Goal: Task Accomplishment & Management: Use online tool/utility

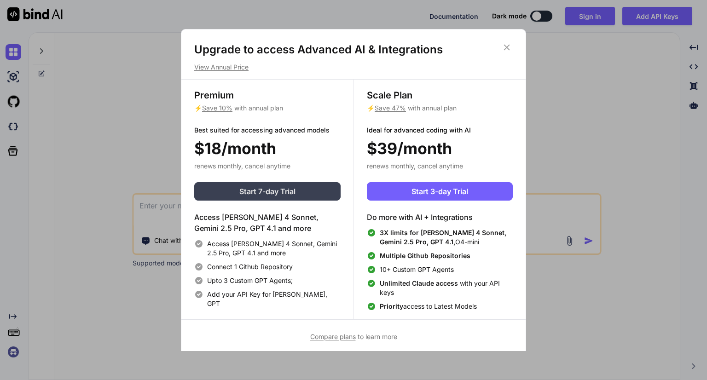
click at [303, 195] on button "Start 7-day Trial" at bounding box center [267, 191] width 146 height 18
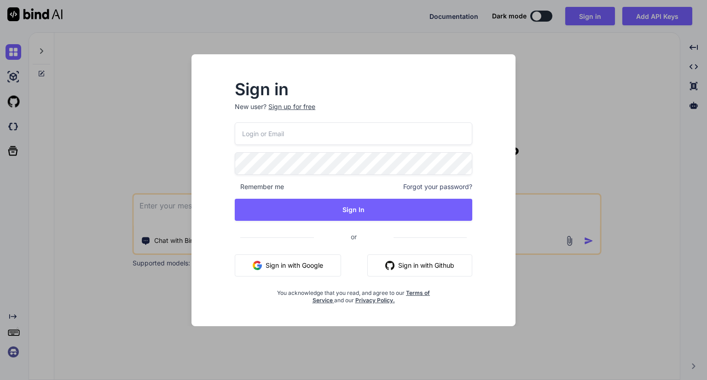
type input "[EMAIL_ADDRESS][DOMAIN_NAME]"
click at [288, 102] on div "Sign up for free" at bounding box center [291, 106] width 47 height 9
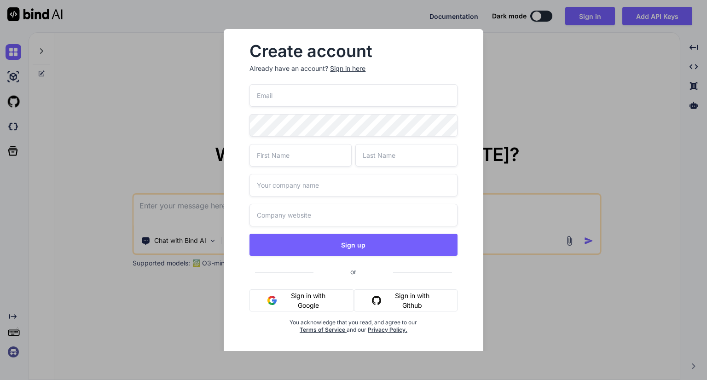
click at [285, 95] on input "email" at bounding box center [352, 95] width 207 height 23
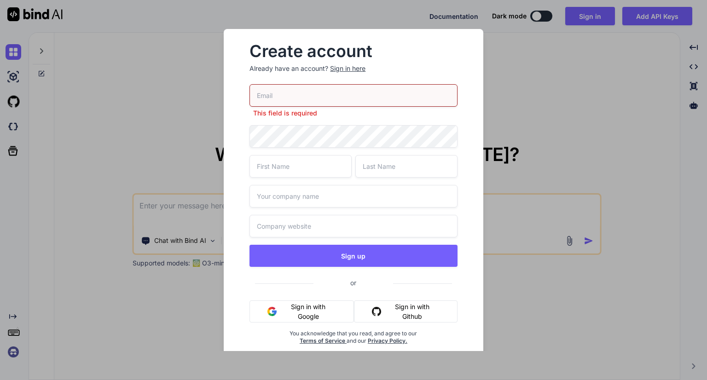
paste input "[EMAIL_ADDRESS][DOMAIN_NAME]"
type input "[EMAIL_ADDRESS][DOMAIN_NAME]"
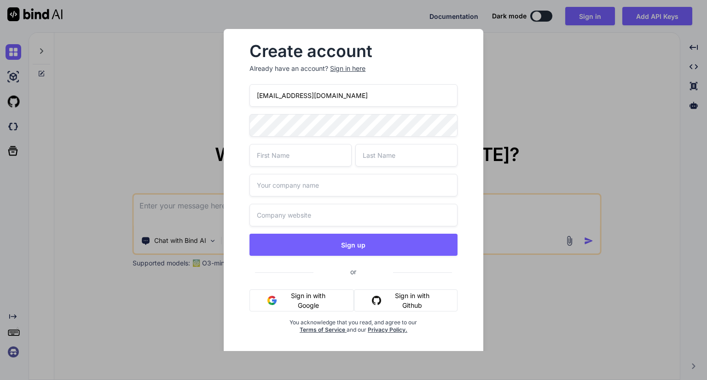
click at [296, 161] on input "text" at bounding box center [300, 155] width 102 height 23
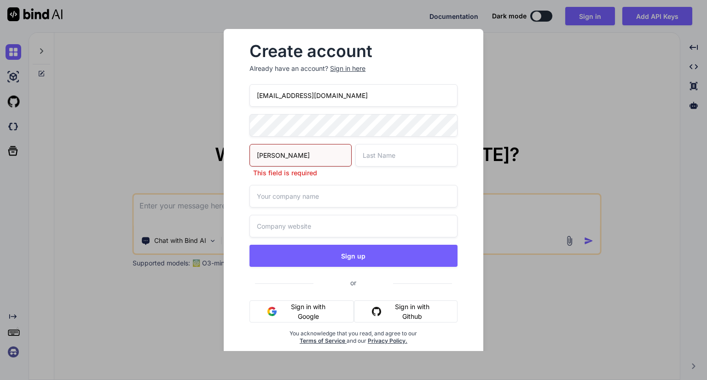
type input "[PERSON_NAME]"
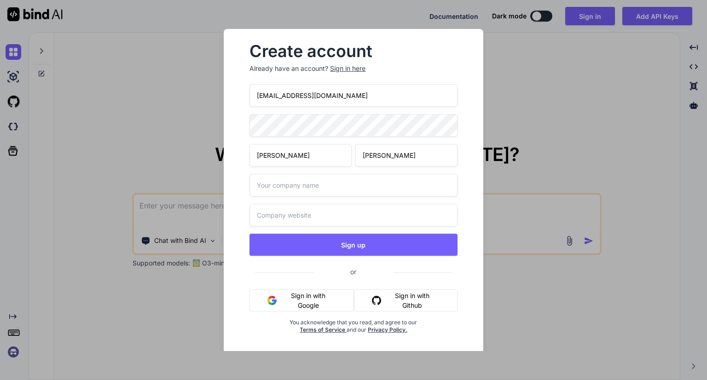
type input "[PERSON_NAME]"
click at [290, 185] on input "text" at bounding box center [352, 185] width 207 height 23
type input "MetroPI"
click at [266, 218] on input "text" at bounding box center [352, 215] width 207 height 23
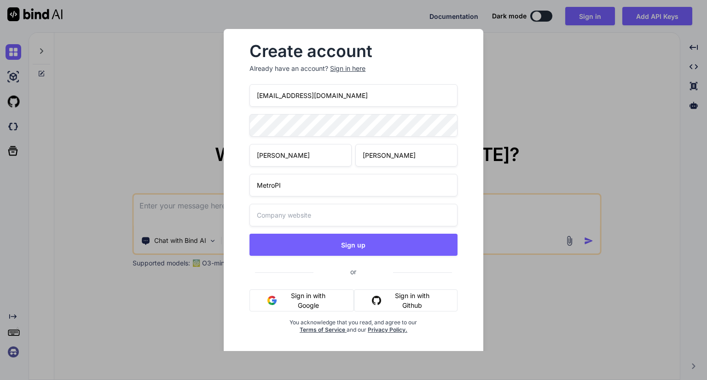
click at [266, 218] on input "text" at bounding box center [352, 215] width 207 height 23
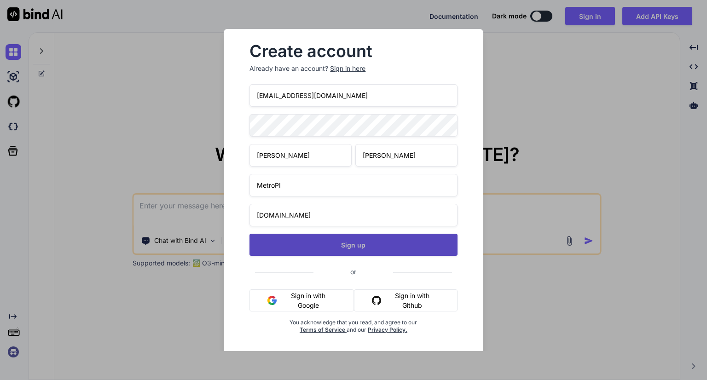
type input "[DOMAIN_NAME]"
click at [352, 237] on button "Sign up" at bounding box center [352, 245] width 207 height 22
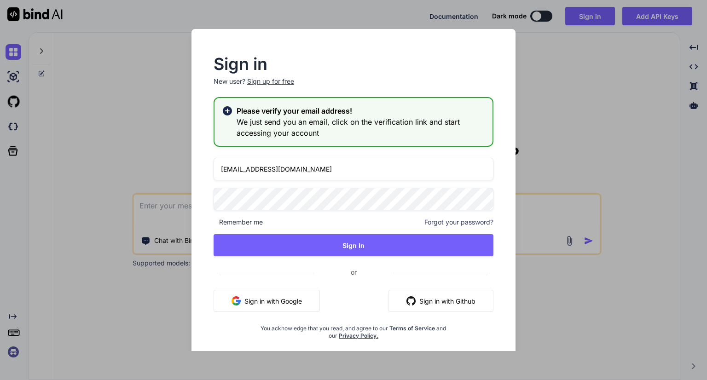
click at [320, 170] on input "[EMAIL_ADDRESS][DOMAIN_NAME]" at bounding box center [353, 169] width 280 height 23
paste input "[EMAIL_ADDRESS][DOMAIN_NAME]"
type input "[EMAIL_ADDRESS][DOMAIN_NAME]"
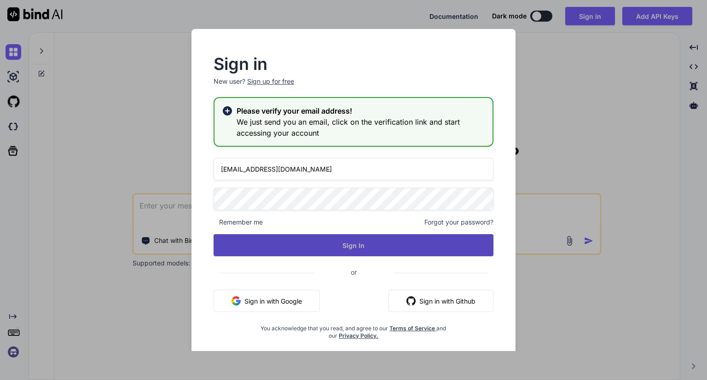
click at [316, 242] on div "[EMAIL_ADDRESS][DOMAIN_NAME] Remember me Forgot your password? Sign In or Sign …" at bounding box center [353, 249] width 280 height 182
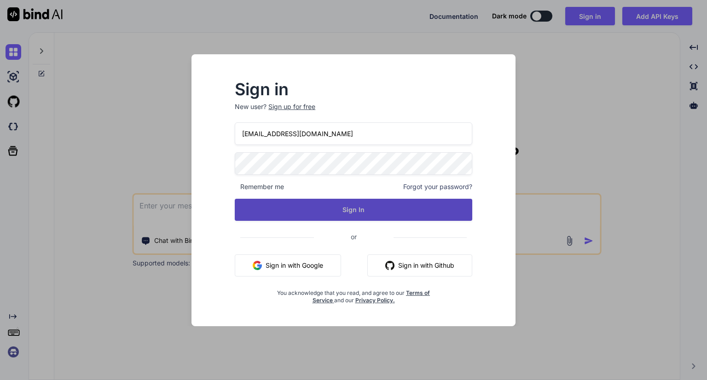
click at [324, 207] on button "Sign In" at bounding box center [353, 210] width 237 height 22
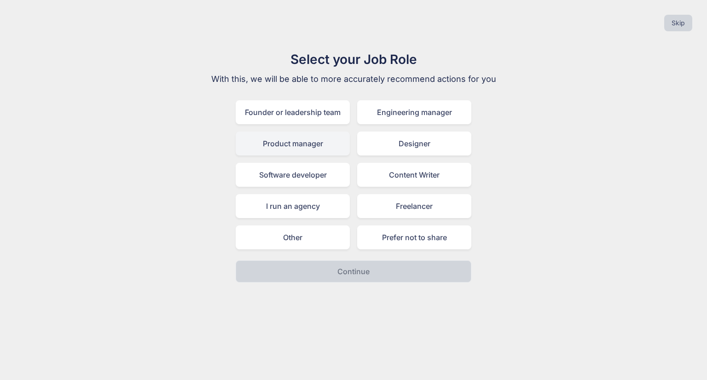
click at [316, 151] on div "Product manager" at bounding box center [293, 144] width 114 height 24
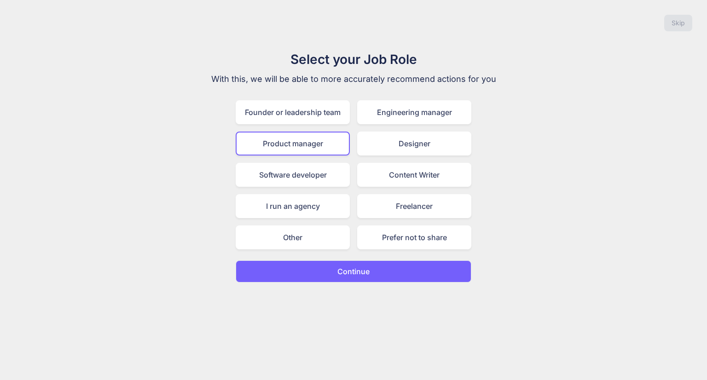
click at [304, 272] on button "Continue" at bounding box center [354, 271] width 236 height 22
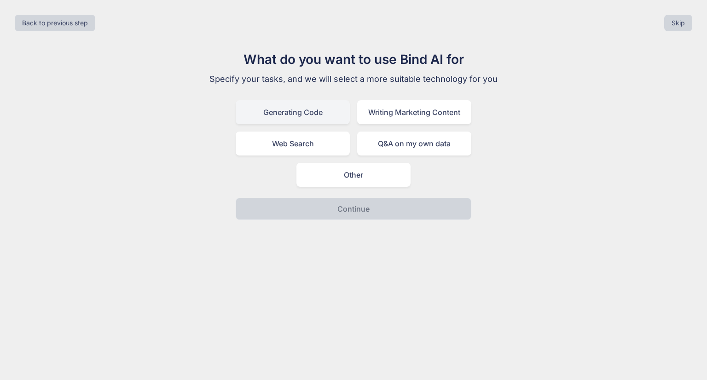
click at [322, 115] on div "Generating Code" at bounding box center [293, 112] width 114 height 24
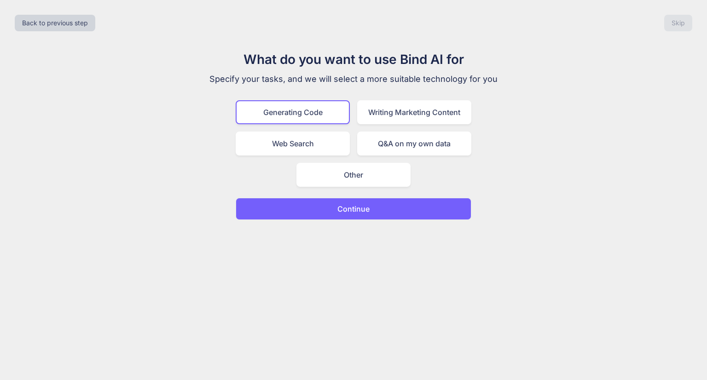
click at [333, 207] on button "Continue" at bounding box center [354, 209] width 236 height 22
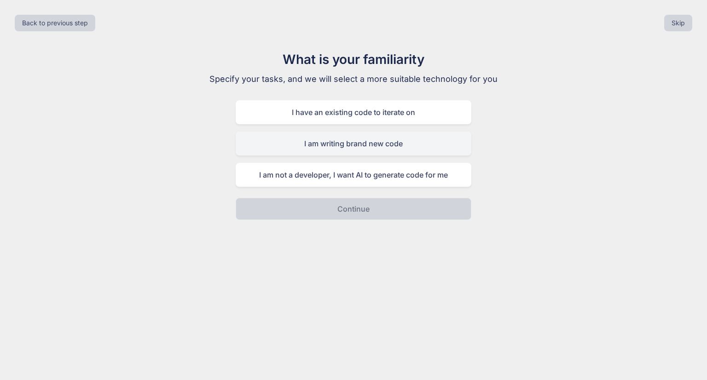
click at [340, 147] on div "I am writing brand new code" at bounding box center [354, 144] width 236 height 24
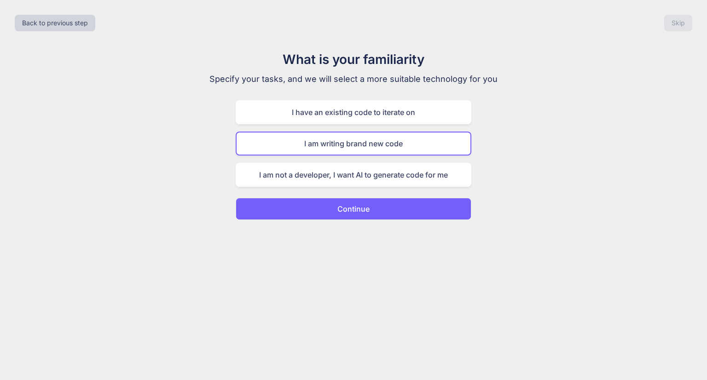
click at [330, 202] on button "Continue" at bounding box center [354, 209] width 236 height 22
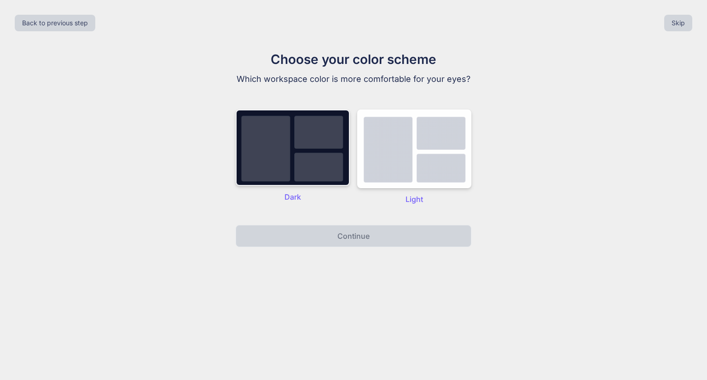
click at [307, 172] on img at bounding box center [293, 147] width 114 height 76
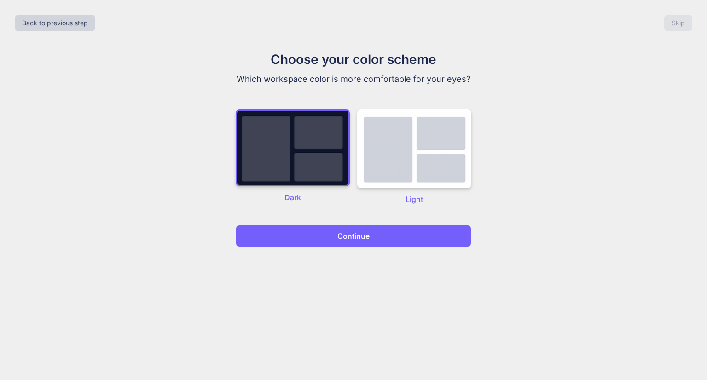
click at [347, 234] on p "Continue" at bounding box center [353, 235] width 32 height 11
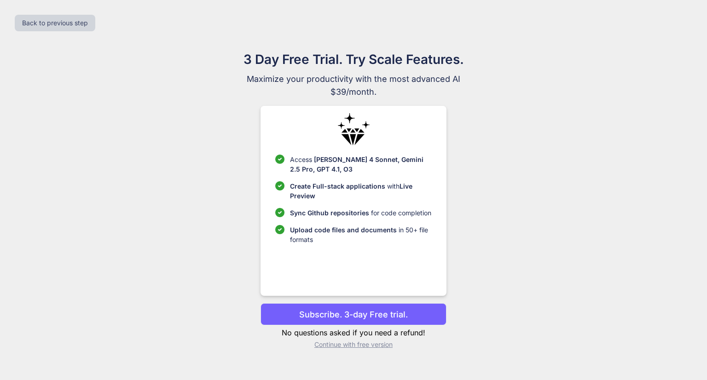
click at [322, 305] on button "Subscribe. 3-day Free trial." at bounding box center [352, 314] width 185 height 22
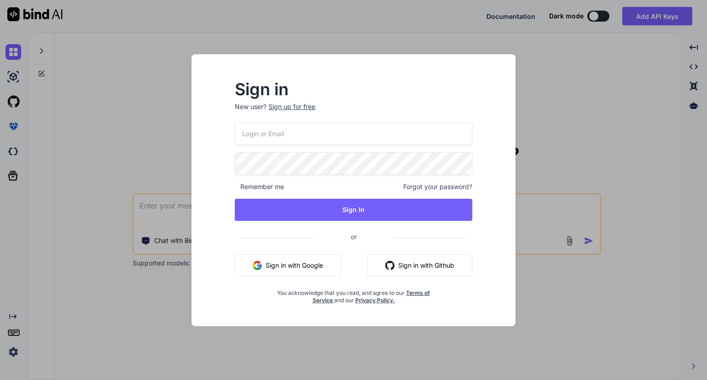
type textarea "x"
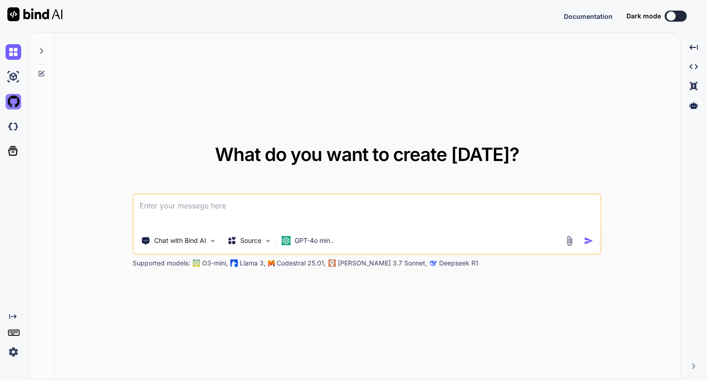
click at [10, 100] on img at bounding box center [14, 102] width 16 height 16
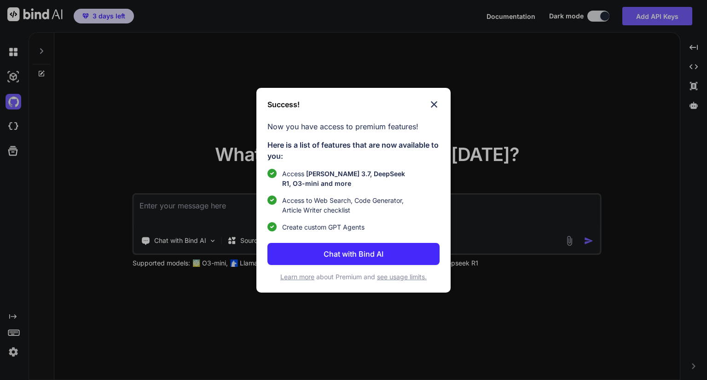
type textarea "x"
click at [427, 106] on div "Success!" at bounding box center [353, 104] width 172 height 11
click at [435, 105] on img at bounding box center [433, 104] width 11 height 11
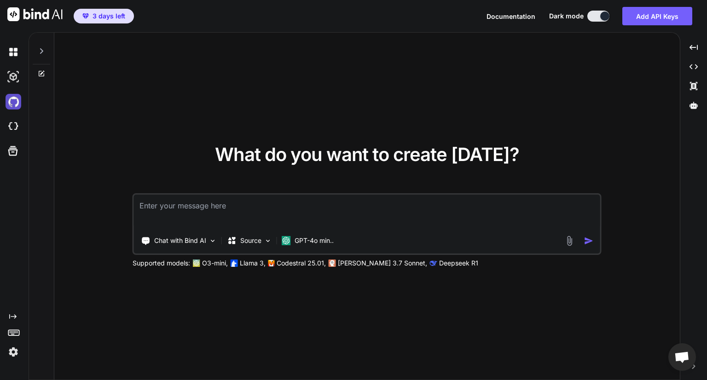
click at [15, 101] on img at bounding box center [14, 102] width 16 height 16
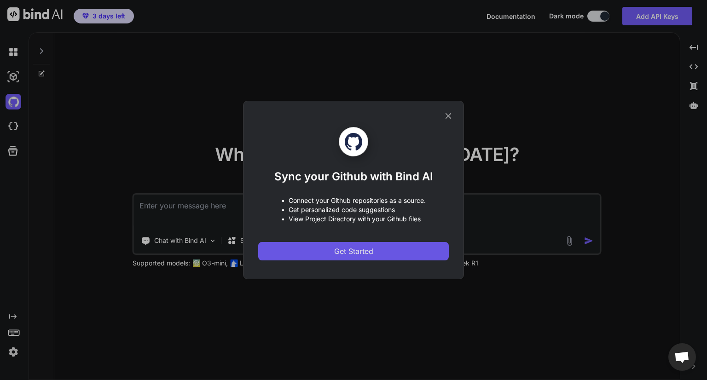
click at [382, 250] on button "Get Started" at bounding box center [353, 251] width 190 height 18
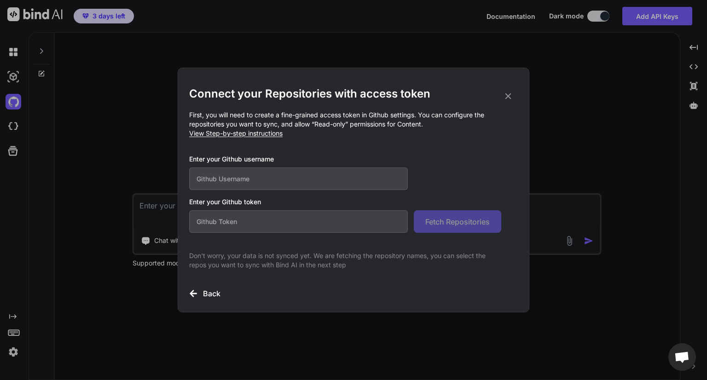
click at [509, 92] on icon at bounding box center [508, 96] width 10 height 10
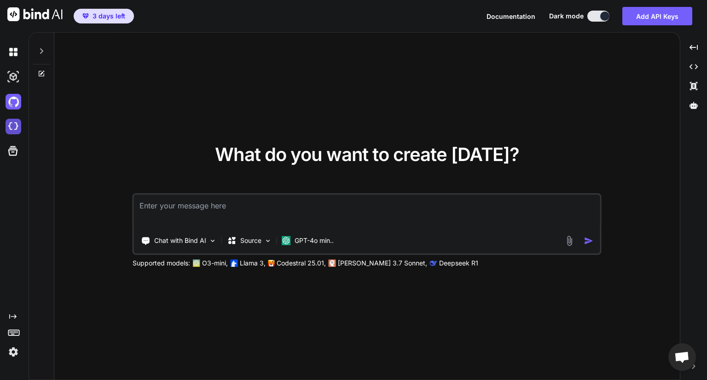
click at [13, 121] on img at bounding box center [14, 127] width 16 height 16
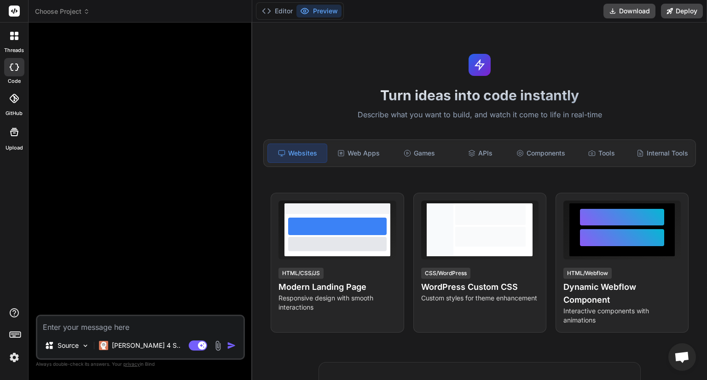
type textarea "x"
click at [534, 153] on div "Components" at bounding box center [540, 153] width 59 height 19
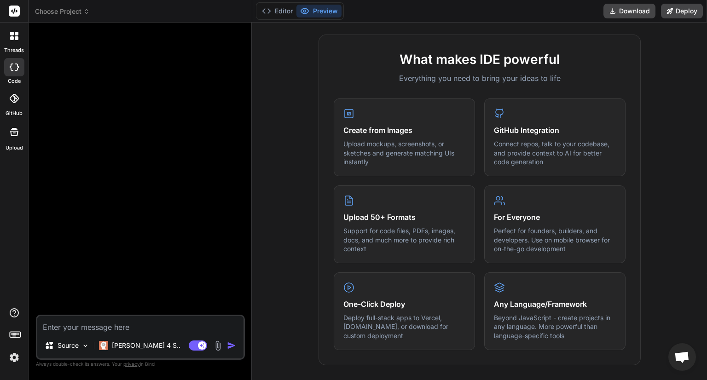
scroll to position [314, 0]
click at [140, 328] on textarea at bounding box center [140, 324] width 206 height 17
click at [81, 323] on textarea at bounding box center [140, 324] width 206 height 17
type textarea "A"
type textarea "x"
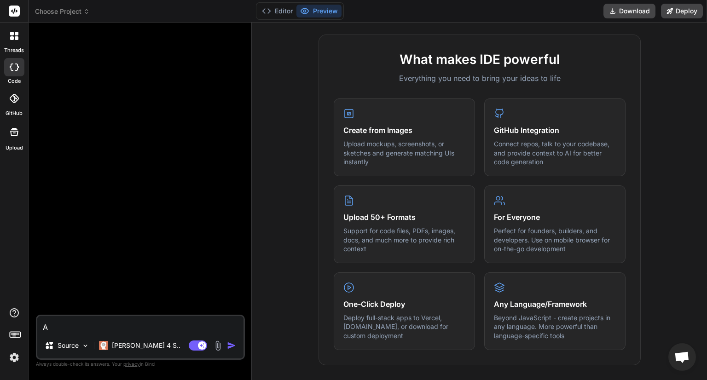
type textarea "Al"
type textarea "x"
type textarea "Alr"
type textarea "x"
type textarea "Alri"
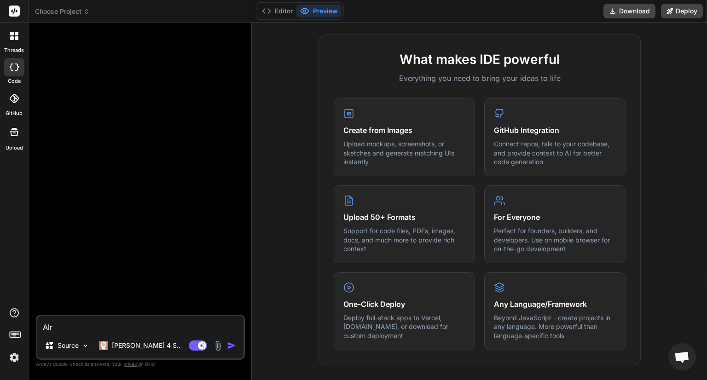
type textarea "x"
type textarea "Alrig"
type textarea "x"
type textarea "Alrigh"
type textarea "x"
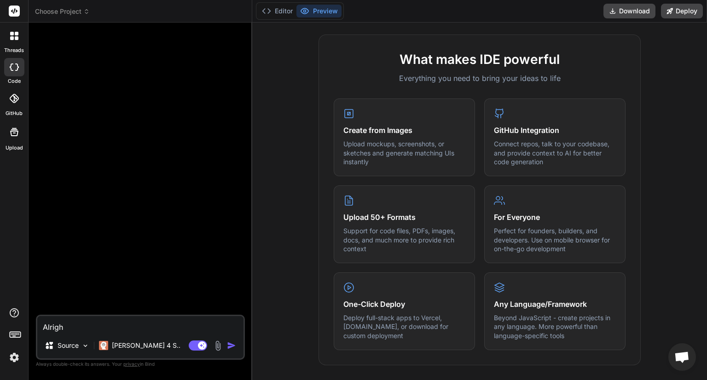
type textarea "Alright"
type textarea "x"
type textarea "Alright,"
type textarea "x"
type textarea "Alright,"
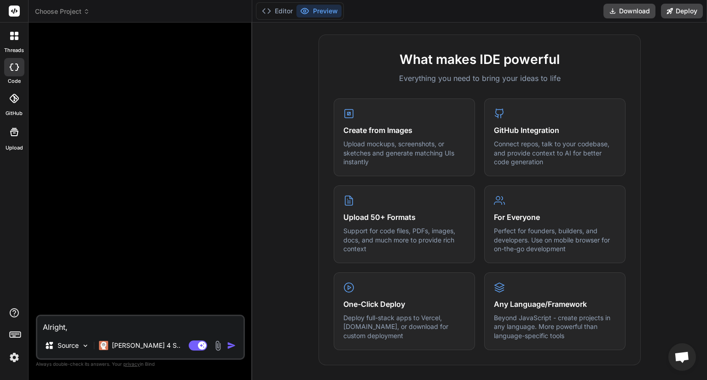
type textarea "x"
type textarea "Alright, I"
type textarea "x"
type textarea "Alright, I"
type textarea "x"
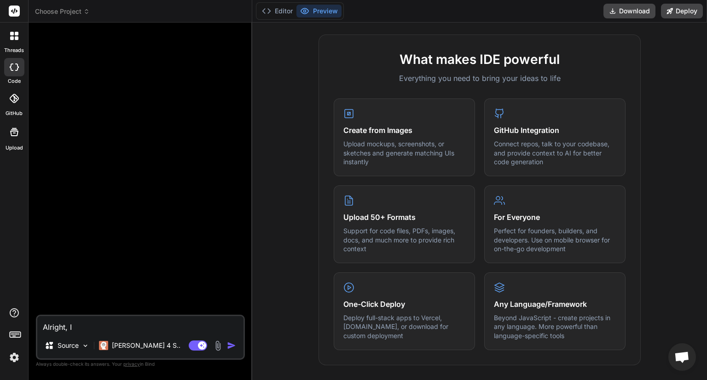
type textarea "Alright, I h"
type textarea "x"
type textarea "Alright, I ha"
type textarea "x"
type textarea "Alright, I hav"
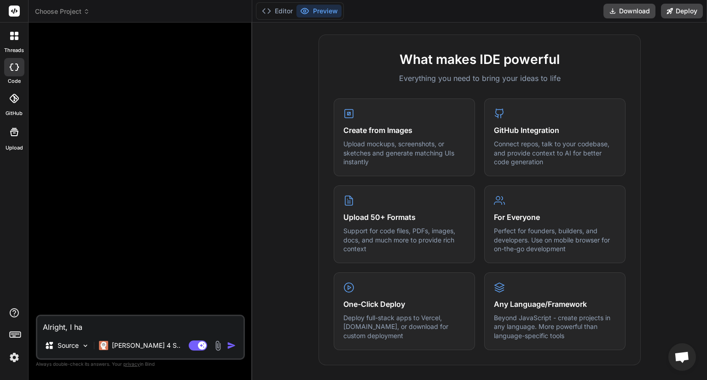
type textarea "x"
type textarea "Alright, I have"
type textarea "x"
type textarea "Alright, I have"
type textarea "x"
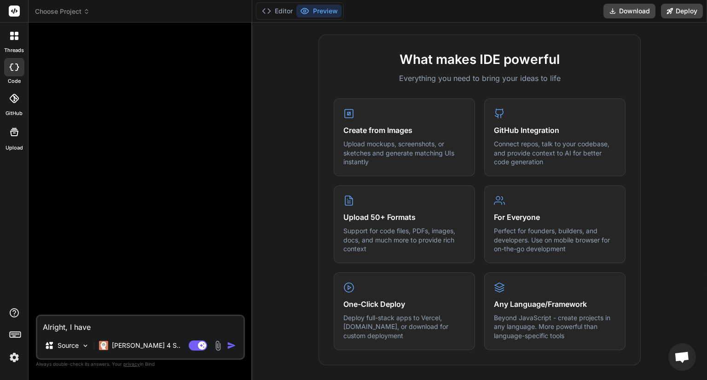
type textarea "Alright, I have t"
type textarea "x"
type textarea "Alright, I have th"
type textarea "x"
type textarea "Alright, I have thi"
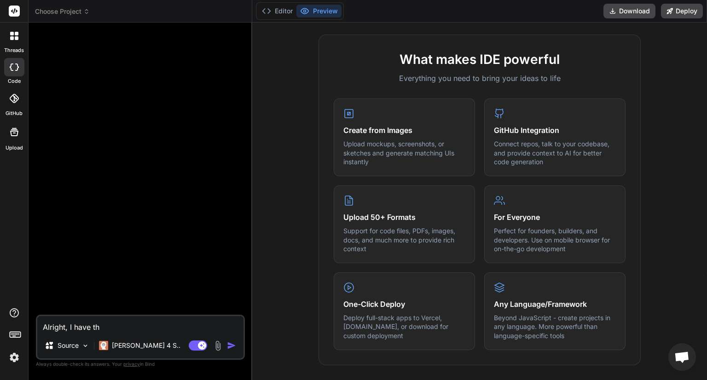
type textarea "x"
type textarea "Alright, I have this"
type textarea "x"
type textarea "Alright, I have this"
type textarea "x"
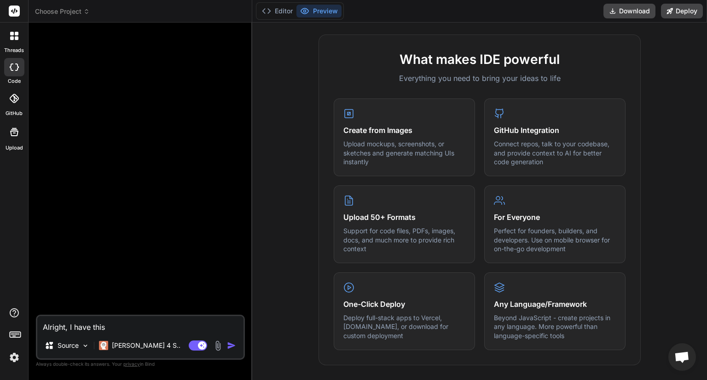
type textarea "Alright, I have this r"
type textarea "x"
type textarea "Alright, I have this re"
type textarea "x"
type textarea "Alright, I have this rep"
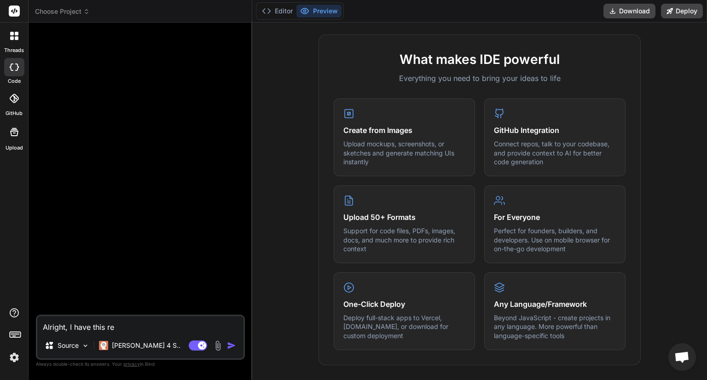
type textarea "x"
type textarea "Alright, I have this repo"
type textarea "x"
type textarea "Alright, I have this repo:"
type textarea "x"
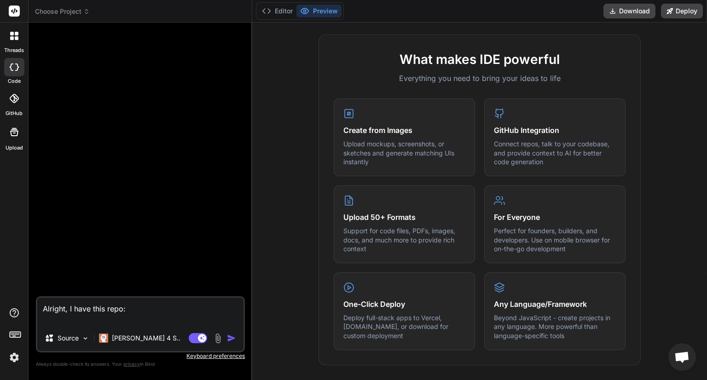
paste textarea "https://github.com/subsquid-labs/grab-all-contracts/tree/ascetic"
type textarea "Alright, I have this repo: https://github.com/subsquid-labs/grab-all-contracts/…"
type textarea "x"
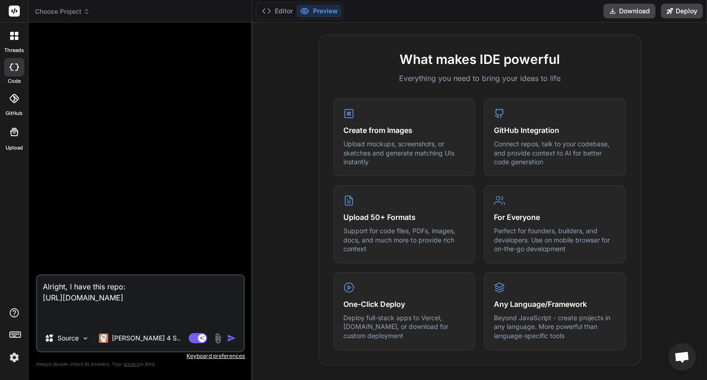
type textarea "Alright, I have this repo: https://github.com/subsquid-labs/grab-all-contracts/…"
type textarea "x"
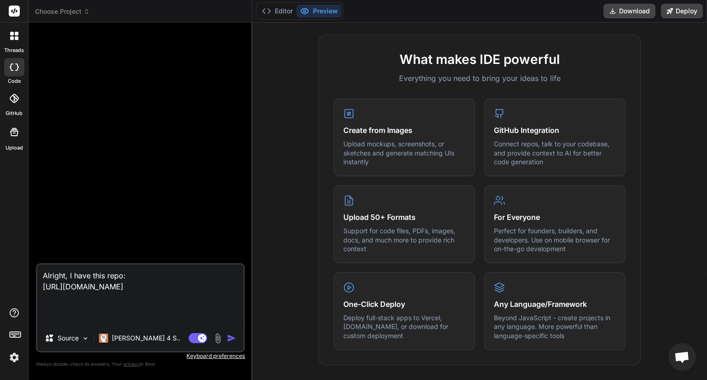
type textarea "Alright, I have this repo: https://github.com/subsquid-labs/grab-all-contracts/…"
type textarea "x"
type textarea "Alright, I have this repo: https://github.com/subsquid-labs/grab-all-contracts/…"
type textarea "x"
type textarea "Alright, I have this repo: https://github.com/subsquid-labs/grab-all-contracts/…"
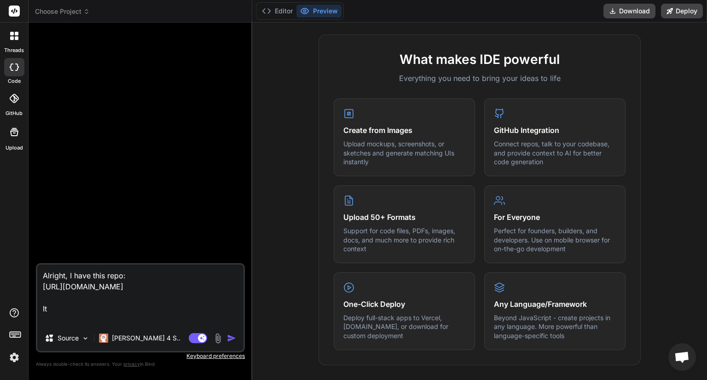
type textarea "x"
type textarea "Alright, I have this repo: https://github.com/subsquid-labs/grab-all-contracts/…"
type textarea "x"
type textarea "Alright, I have this repo: https://github.com/subsquid-labs/grab-all-contracts/…"
type textarea "x"
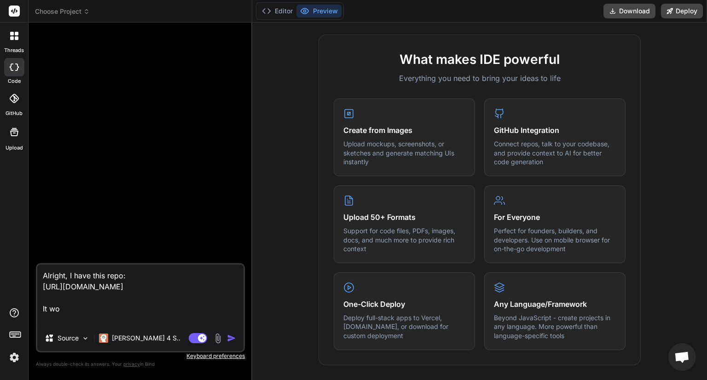
type textarea "Alright, I have this repo: https://github.com/subsquid-labs/grab-all-contracts/…"
type textarea "x"
type textarea "Alright, I have this repo: https://github.com/subsquid-labs/grab-all-contracts/…"
type textarea "x"
type textarea "Alright, I have this repo: https://github.com/subsquid-labs/grab-all-contracts/…"
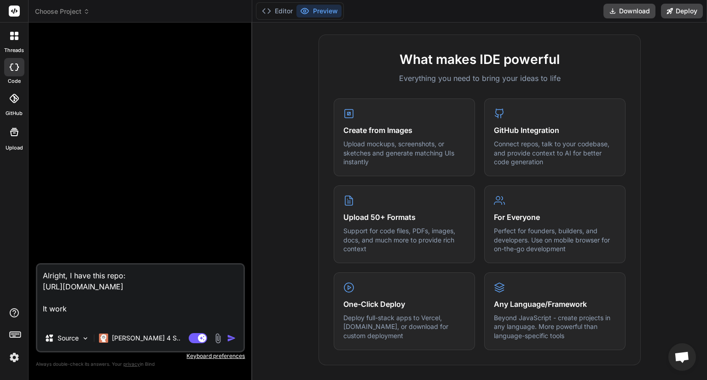
type textarea "x"
type textarea "Alright, I have this repo: https://github.com/subsquid-labs/grab-all-contracts/…"
type textarea "x"
type textarea "Alright, I have this repo: https://github.com/subsquid-labs/grab-all-contracts/…"
type textarea "x"
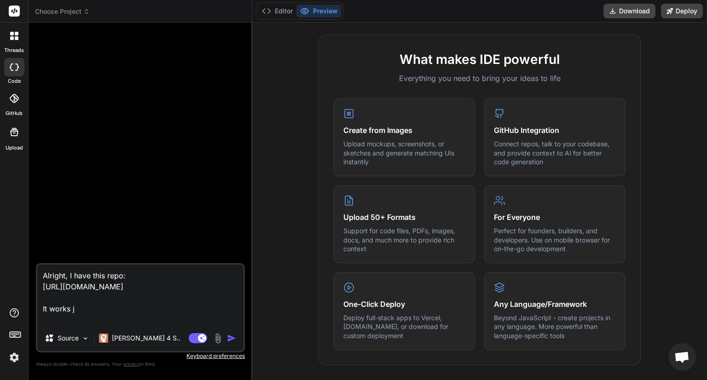
type textarea "Alright, I have this repo: https://github.com/subsquid-labs/grab-all-contracts/…"
type textarea "x"
type textarea "Alright, I have this repo: https://github.com/subsquid-labs/grab-all-contracts/…"
type textarea "x"
type textarea "Alright, I have this repo: https://github.com/subsquid-labs/grab-all-contracts/…"
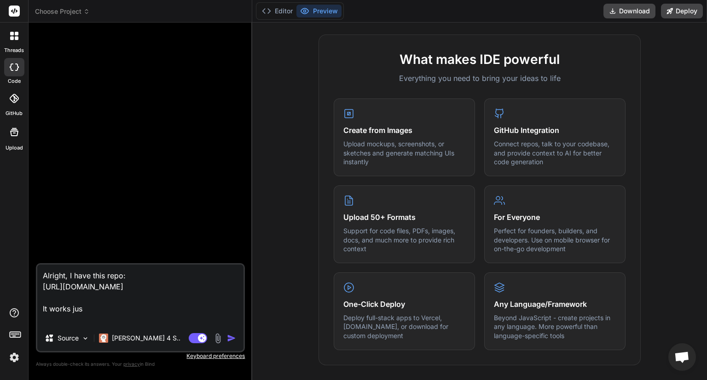
type textarea "x"
type textarea "Alright, I have this repo: https://github.com/subsquid-labs/grab-all-contracts/…"
type textarea "x"
type textarea "Alright, I have this repo: https://github.com/subsquid-labs/grab-all-contracts/…"
type textarea "x"
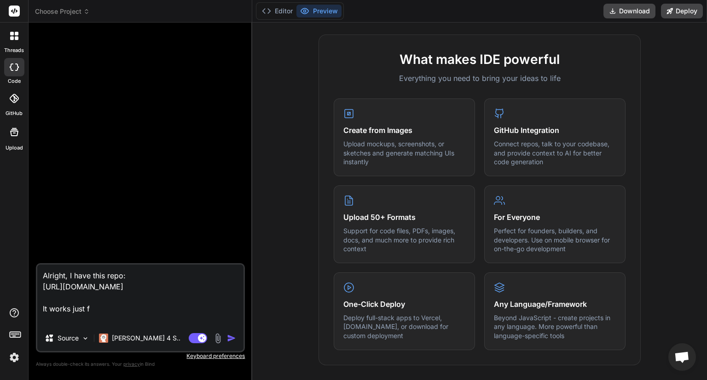
type textarea "Alright, I have this repo: https://github.com/subsquid-labs/grab-all-contracts/…"
type textarea "x"
type textarea "Alright, I have this repo: https://github.com/subsquid-labs/grab-all-contracts/…"
type textarea "x"
type textarea "Alright, I have this repo: https://github.com/subsquid-labs/grab-all-contracts/…"
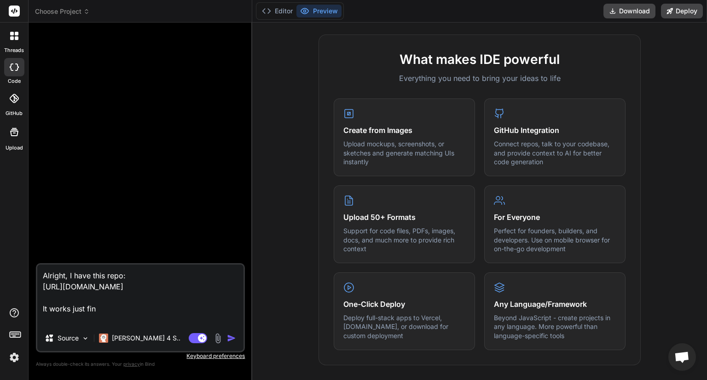
type textarea "x"
type textarea "Alright, I have this repo: https://github.com/subsquid-labs/grab-all-contracts/…"
type textarea "x"
type textarea "Alright, I have this repo: https://github.com/subsquid-labs/grab-all-contracts/…"
type textarea "x"
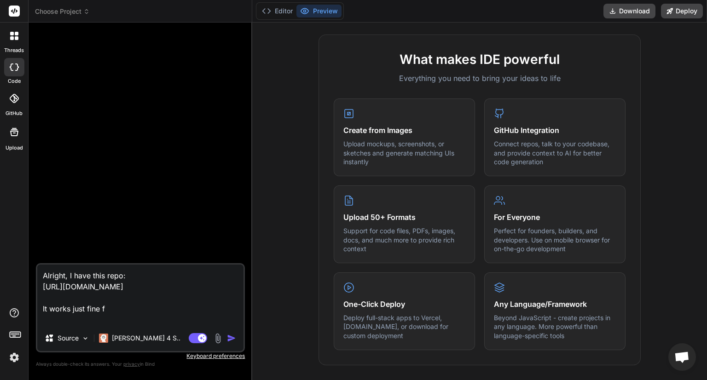
type textarea "Alright, I have this repo: https://github.com/subsquid-labs/grab-all-contracts/…"
type textarea "x"
type textarea "Alright, I have this repo: https://github.com/subsquid-labs/grab-all-contracts/…"
type textarea "x"
type textarea "Alright, I have this repo: https://github.com/subsquid-labs/grab-all-contracts/…"
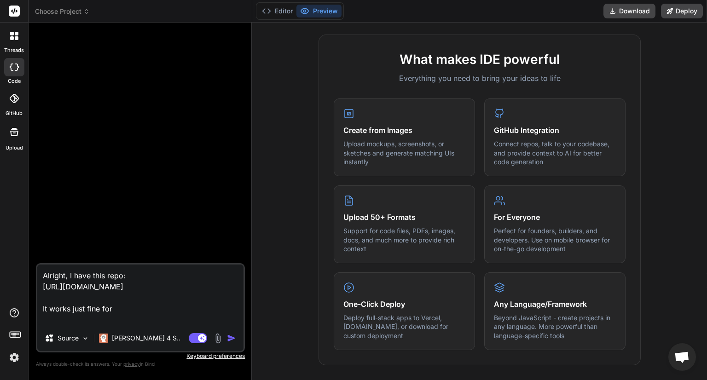
type textarea "x"
type textarea "Alright, I have this repo: https://github.com/subsquid-labs/grab-all-contracts/…"
type textarea "x"
type textarea "Alright, I have this repo: https://github.com/subsquid-labs/grab-all-contracts/…"
type textarea "x"
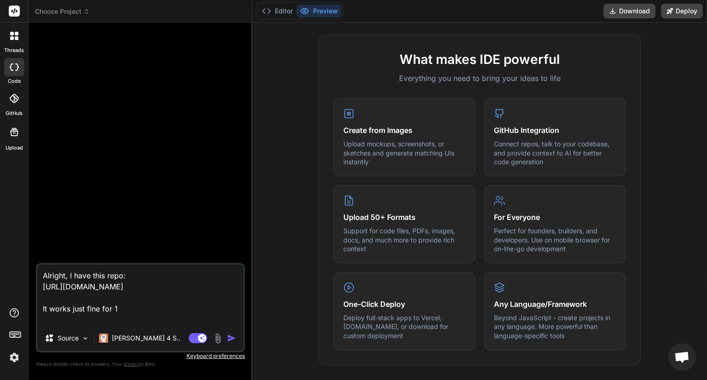
type textarea "Alright, I have this repo: https://github.com/subsquid-labs/grab-all-contracts/…"
type textarea "x"
type textarea "Alright, I have this repo: https://github.com/subsquid-labs/grab-all-contracts/…"
type textarea "x"
type textarea "Alright, I have this repo: https://github.com/subsquid-labs/grab-all-contracts/…"
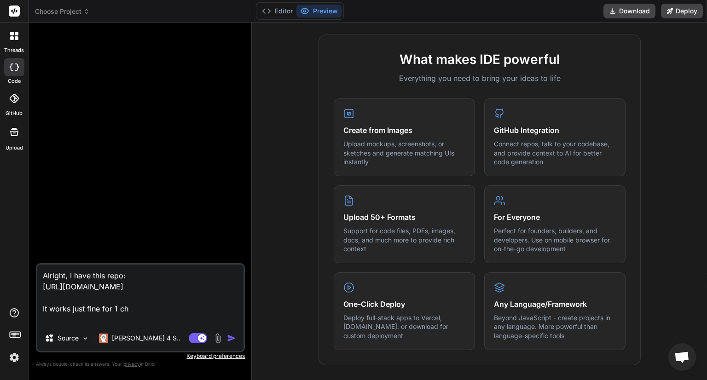
type textarea "x"
type textarea "Alright, I have this repo: https://github.com/subsquid-labs/grab-all-contracts/…"
type textarea "x"
type textarea "Alright, I have this repo: https://github.com/subsquid-labs/grab-all-contracts/…"
type textarea "x"
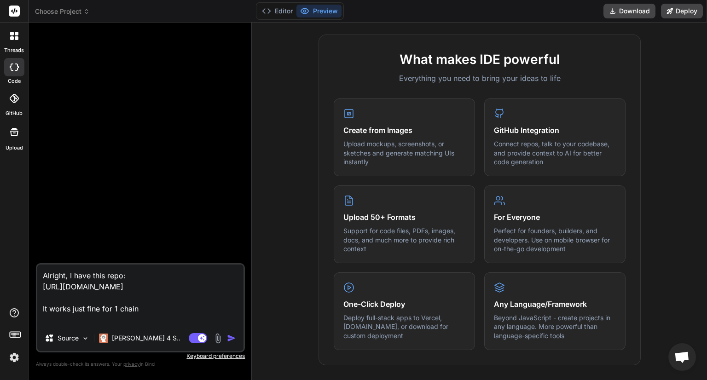
type textarea "Alright, I have this repo: https://github.com/subsquid-labs/grab-all-contracts/…"
type textarea "x"
type textarea "Alright, I have this repo: https://github.com/subsquid-labs/grab-all-contracts/…"
type textarea "x"
type textarea "Alright, I have this repo: https://github.com/subsquid-labs/grab-all-contracts/…"
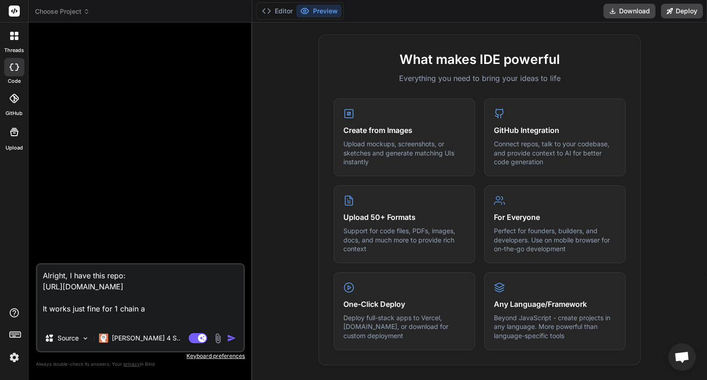
type textarea "x"
type textarea "Alright, I have this repo: https://github.com/subsquid-labs/grab-all-contracts/…"
type textarea "x"
type textarea "Alright, I have this repo: https://github.com/subsquid-labs/grab-all-contracts/…"
type textarea "x"
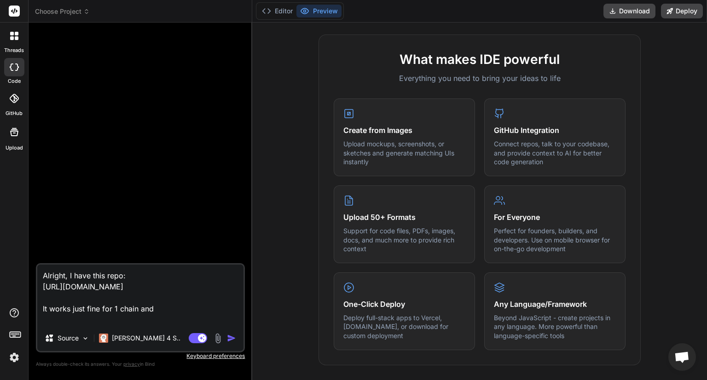
type textarea "Alright, I have this repo: https://github.com/subsquid-labs/grab-all-contracts/…"
type textarea "x"
type textarea "Alright, I have this repo: https://github.com/subsquid-labs/grab-all-contracts/…"
type textarea "x"
type textarea "Alright, I have this repo: https://github.com/subsquid-labs/grab-all-contracts/…"
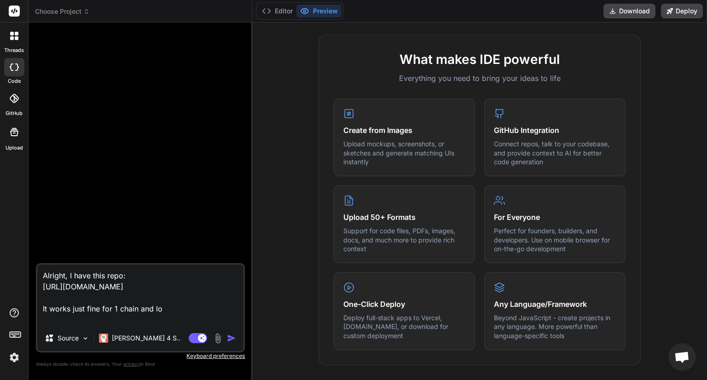
type textarea "x"
type textarea "Alright, I have this repo: https://github.com/subsquid-labs/grab-all-contracts/…"
type textarea "x"
type textarea "Alright, I have this repo: https://github.com/subsquid-labs/grab-all-contracts/…"
type textarea "x"
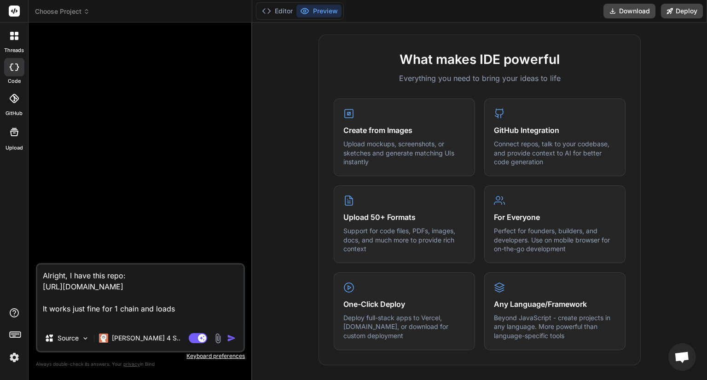
type textarea "Alright, I have this repo: https://github.com/subsquid-labs/grab-all-contracts/…"
type textarea "x"
type textarea "Alright, I have this repo: https://github.com/subsquid-labs/grab-all-contracts/…"
type textarea "x"
type textarea "Alright, I have this repo: https://github.com/subsquid-labs/grab-all-contracts/…"
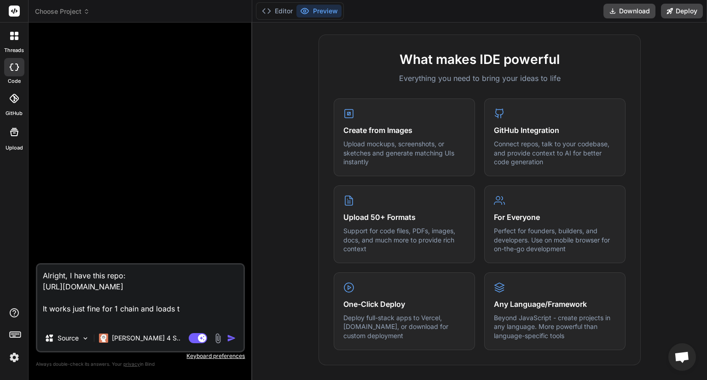
type textarea "x"
type textarea "Alright, I have this repo: https://github.com/subsquid-labs/grab-all-contracts/…"
type textarea "x"
type textarea "Alright, I have this repo: https://github.com/subsquid-labs/grab-all-contracts/…"
type textarea "x"
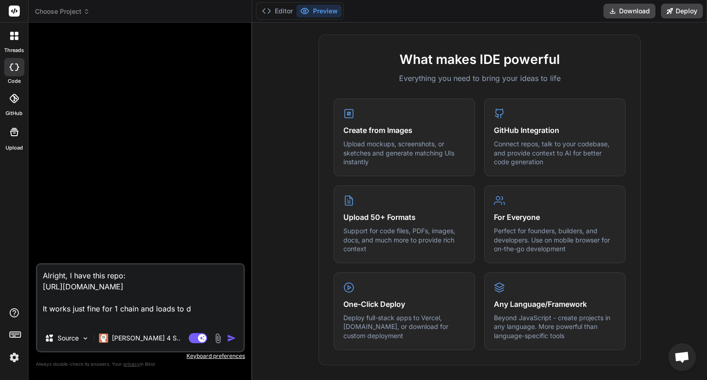
type textarea "Alright, I have this repo: https://github.com/subsquid-labs/grab-all-contracts/…"
type textarea "x"
type textarea "Alright, I have this repo: https://github.com/subsquid-labs/grab-all-contracts/…"
type textarea "x"
type textarea "Alright, I have this repo: https://github.com/subsquid-labs/grab-all-contracts/…"
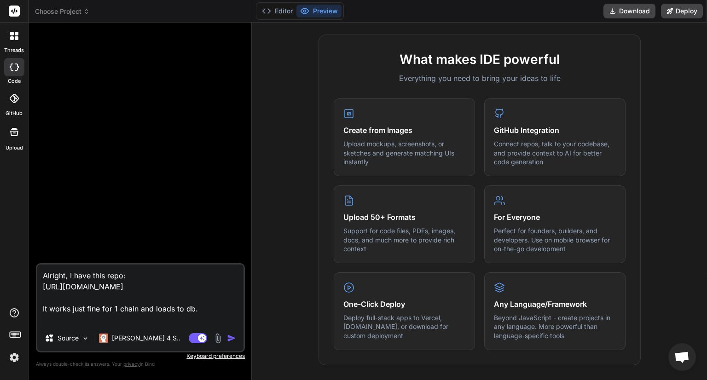
type textarea "x"
type textarea "Alright, I have this repo: https://github.com/subsquid-labs/grab-all-contracts/…"
type textarea "x"
type textarea "Alright, I have this repo: https://github.com/subsquid-labs/grab-all-contracts/…"
type textarea "x"
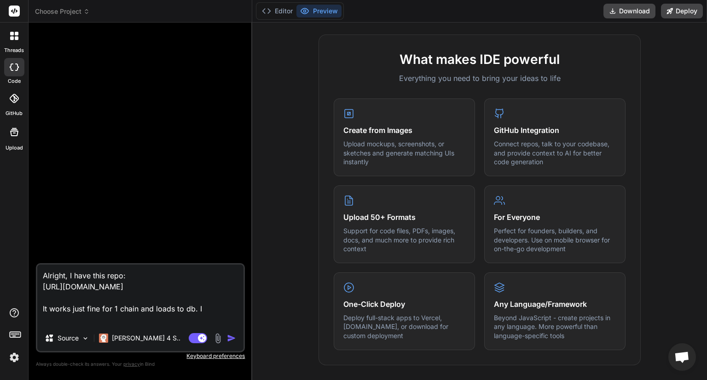
type textarea "Alright, I have this repo: https://github.com/subsquid-labs/grab-all-contracts/…"
type textarea "x"
type textarea "Alright, I have this repo: https://github.com/subsquid-labs/grab-all-contracts/…"
type textarea "x"
type textarea "Alright, I have this repo: https://github.com/subsquid-labs/grab-all-contracts/…"
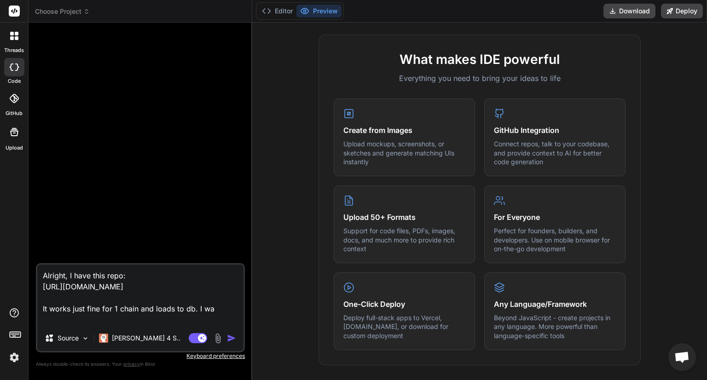
type textarea "x"
type textarea "Alright, I have this repo: https://github.com/subsquid-labs/grab-all-contracts/…"
type textarea "x"
type textarea "Alright, I have this repo: https://github.com/subsquid-labs/grab-all-contracts/…"
type textarea "x"
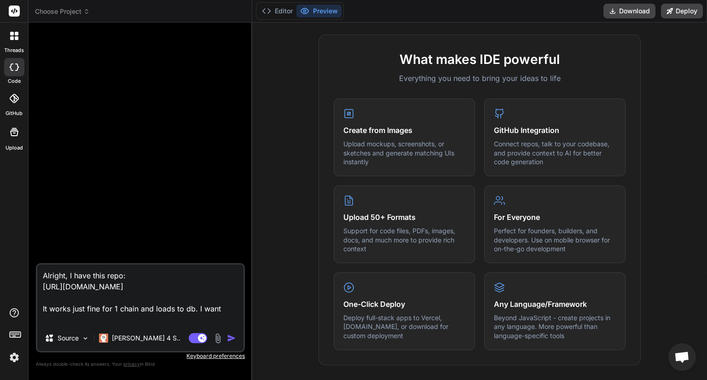
type textarea "Alright, I have this repo: https://github.com/subsquid-labs/grab-all-contracts/…"
type textarea "x"
type textarea "Alright, I have this repo: https://github.com/subsquid-labs/grab-all-contracts/…"
type textarea "x"
type textarea "Alright, I have this repo: https://github.com/subsquid-labs/grab-all-contracts/…"
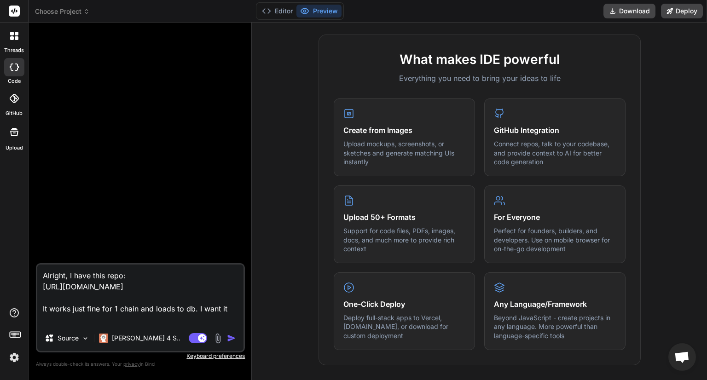
type textarea "x"
type textarea "Alright, I have this repo: https://github.com/subsquid-labs/grab-all-contracts/…"
type textarea "x"
type textarea "Alright, I have this repo: https://github.com/subsquid-labs/grab-all-contracts/…"
type textarea "x"
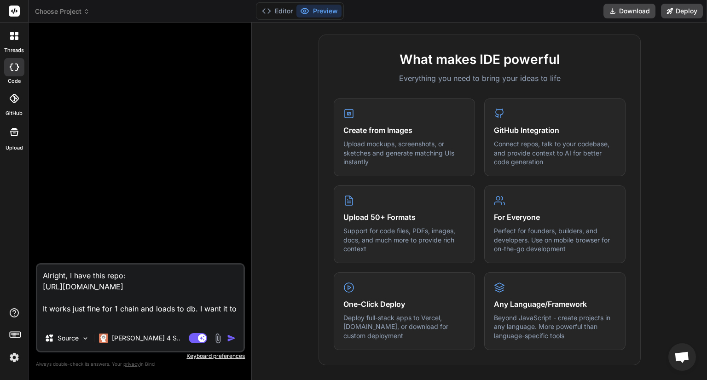
type textarea "Alright, I have this repo: https://github.com/subsquid-labs/grab-all-contracts/…"
type textarea "x"
type textarea "Alright, I have this repo: https://github.com/subsquid-labs/grab-all-contracts/…"
type textarea "x"
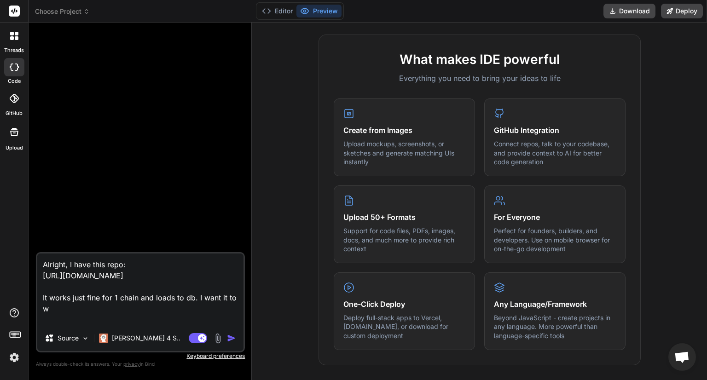
type textarea "Alright, I have this repo: https://github.com/subsquid-labs/grab-all-contracts/…"
type textarea "x"
type textarea "Alright, I have this repo: https://github.com/subsquid-labs/grab-all-contracts/…"
type textarea "x"
type textarea "Alright, I have this repo: https://github.com/subsquid-labs/grab-all-contracts/…"
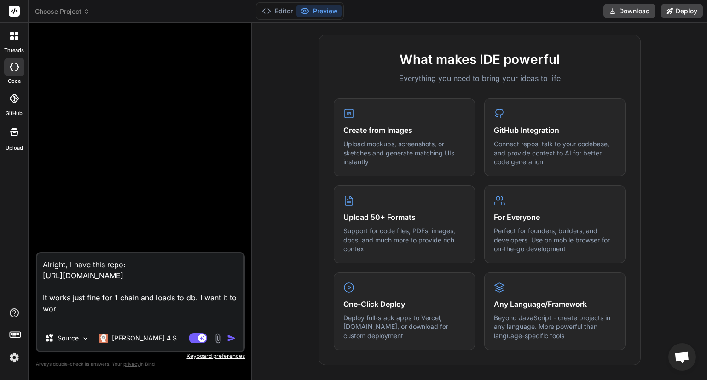
type textarea "x"
type textarea "Alright, I have this repo: https://github.com/subsquid-labs/grab-all-contracts/…"
type textarea "x"
type textarea "Alright, I have this repo: https://github.com/subsquid-labs/grab-all-contracts/…"
type textarea "x"
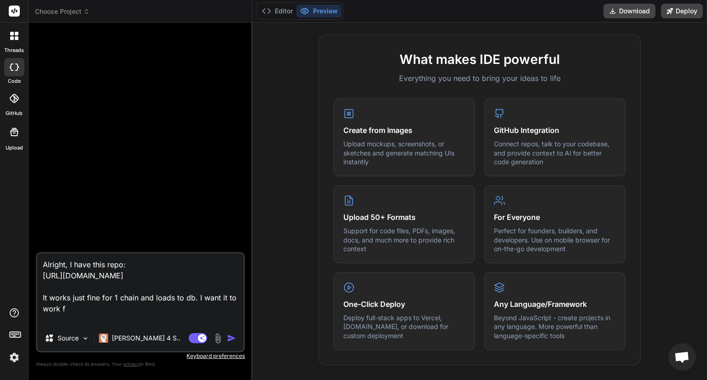
type textarea "Alright, I have this repo: https://github.com/subsquid-labs/grab-all-contracts/…"
type textarea "x"
type textarea "Alright, I have this repo: https://github.com/subsquid-labs/grab-all-contracts/…"
type textarea "x"
type textarea "Alright, I have this repo: https://github.com/subsquid-labs/grab-all-contracts/…"
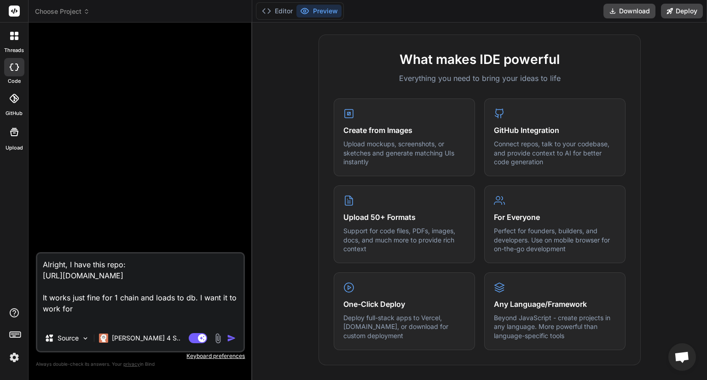
type textarea "x"
type textarea "Alright, I have this repo: https://github.com/subsquid-labs/grab-all-contracts/…"
type textarea "x"
type textarea "Alright, I have this repo: https://github.com/subsquid-labs/grab-all-contracts/…"
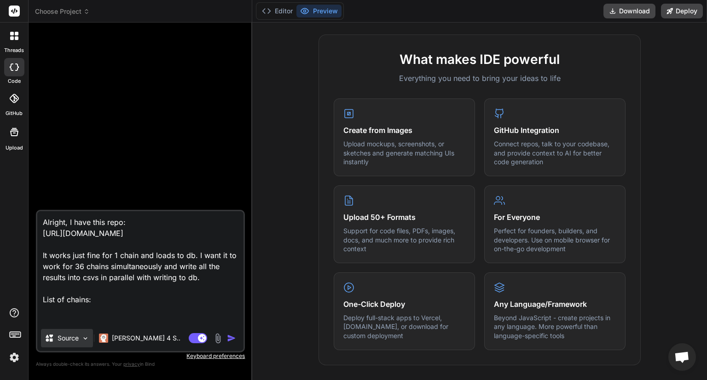
click at [77, 339] on p "Source" at bounding box center [67, 337] width 21 height 9
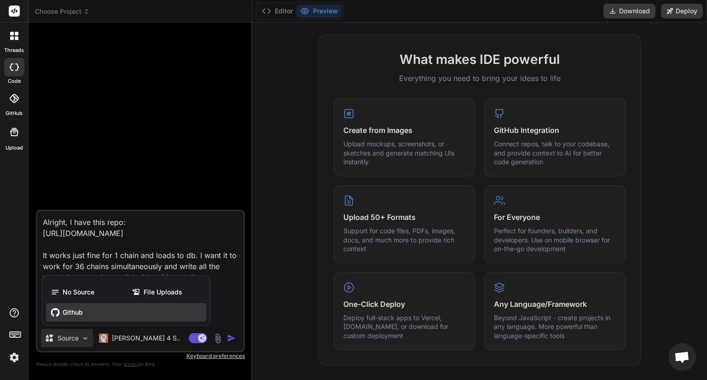
click at [77, 313] on span "Github" at bounding box center [73, 312] width 20 height 9
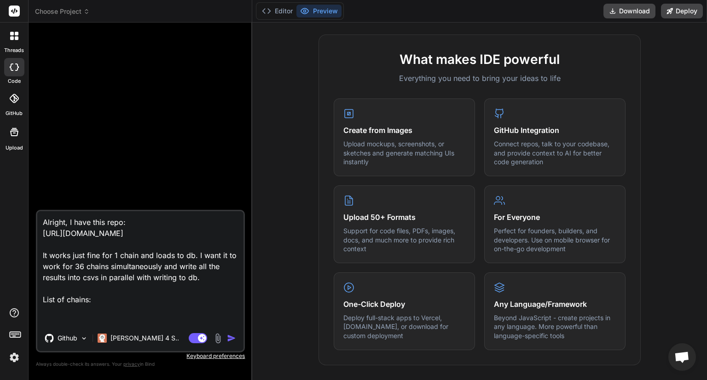
scroll to position [2, 0]
click at [77, 322] on textarea "Alright, I have this repo: https://github.com/subsquid-labs/grab-all-contracts/…" at bounding box center [140, 268] width 206 height 114
paste textarea "Network Chain ID State diffs Traces Gateway URL zkSync 324 "from block 15500000…"
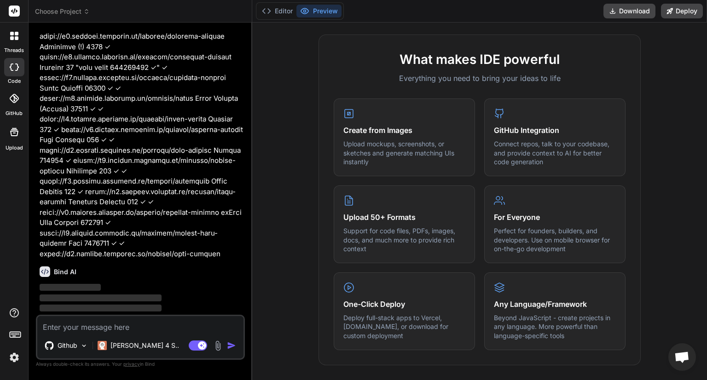
scroll to position [504, 0]
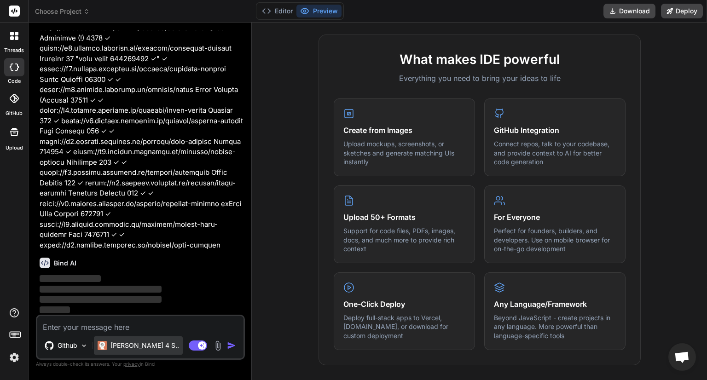
click at [141, 345] on p "Claude 4 S.." at bounding box center [144, 345] width 69 height 9
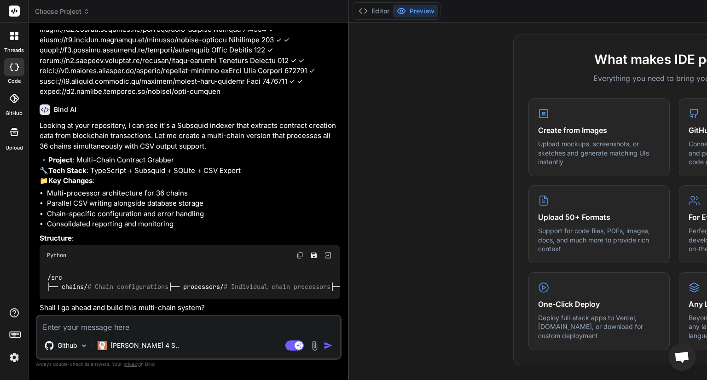
scroll to position [752, 0]
click at [137, 327] on textarea at bounding box center [188, 324] width 303 height 17
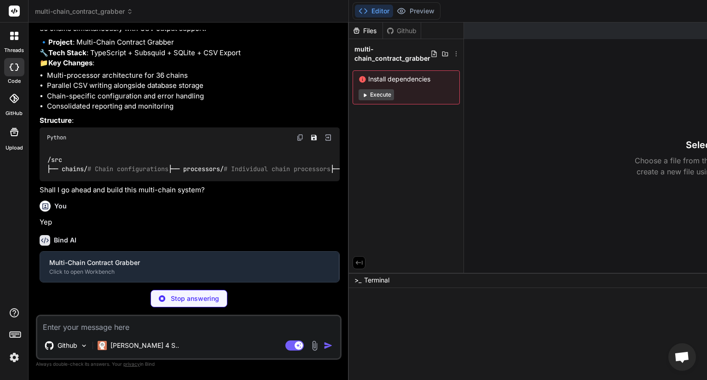
scroll to position [847, 0]
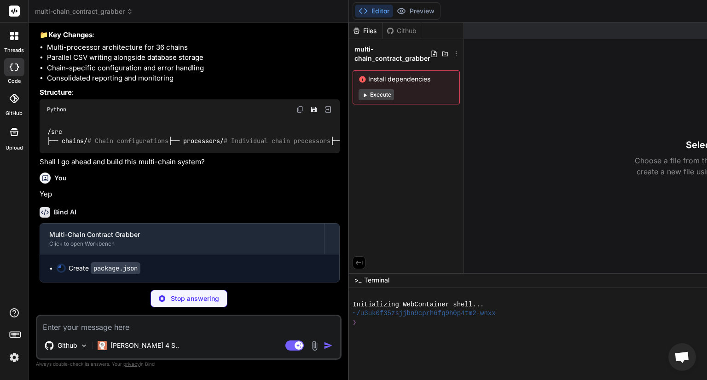
click at [358, 94] on button "Execute" at bounding box center [375, 94] width 35 height 11
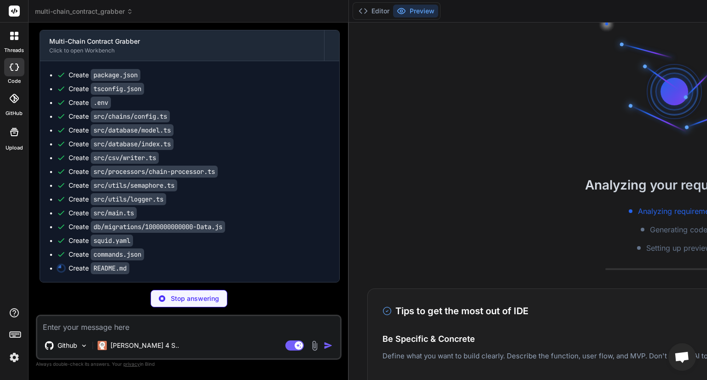
scroll to position [53, 0]
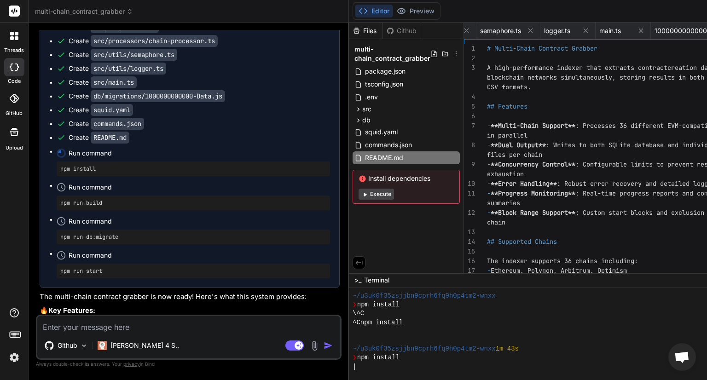
click at [352, 200] on div "Install dependencies Execute" at bounding box center [405, 187] width 107 height 34
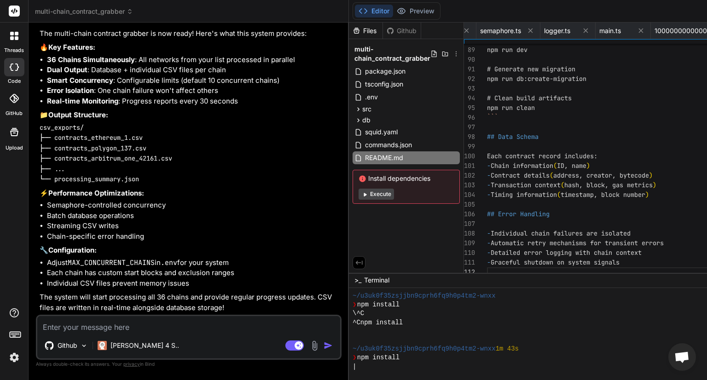
scroll to position [1526, 0]
click at [654, 26] on span "1000000000000-Data.js" at bounding box center [688, 30] width 69 height 9
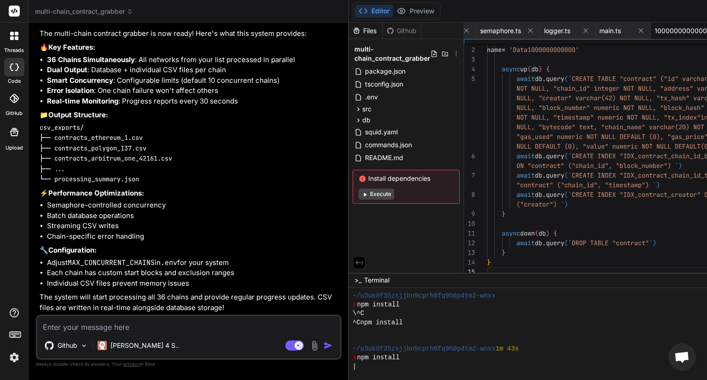
scroll to position [0, 656]
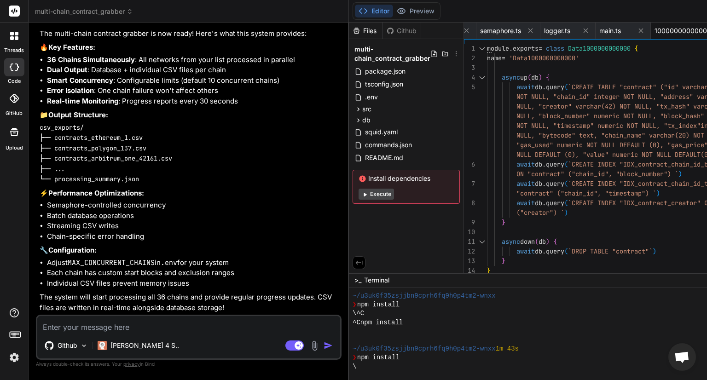
click at [383, 27] on div "Github" at bounding box center [402, 30] width 38 height 9
click at [383, 30] on div "Github" at bounding box center [402, 30] width 38 height 9
click at [592, 29] on span ".env" at bounding box center [598, 30] width 13 height 9
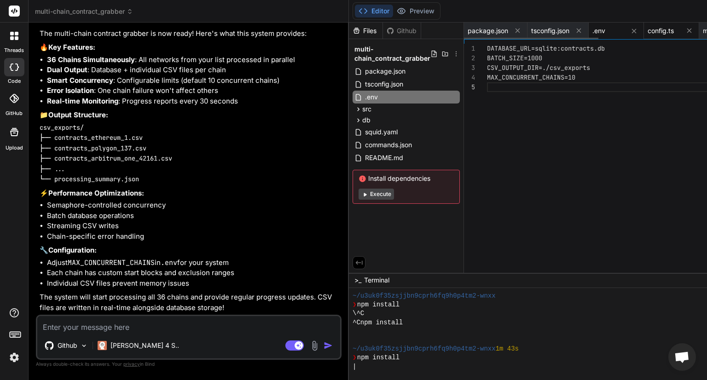
click at [647, 28] on span "config.ts" at bounding box center [660, 30] width 26 height 9
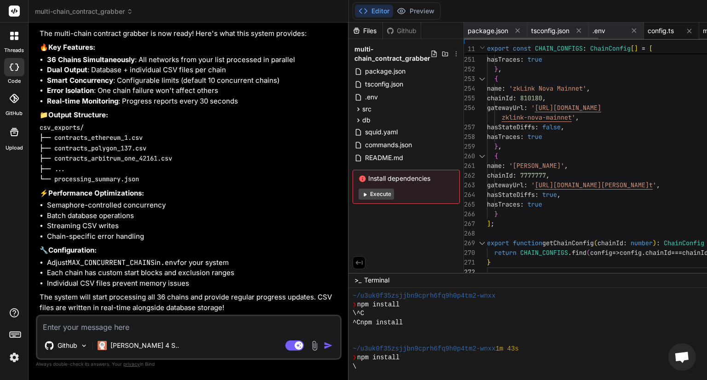
click at [702, 27] on span "model.ts" at bounding box center [715, 30] width 26 height 9
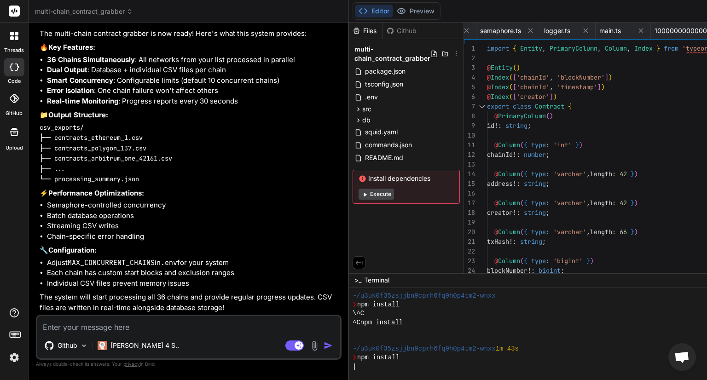
scroll to position [0, 666]
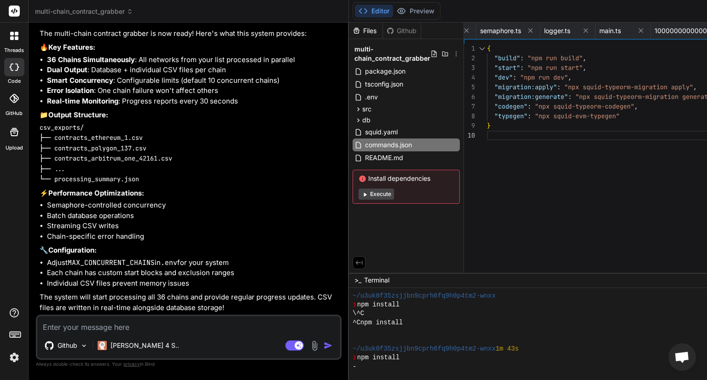
click at [358, 196] on button "Execute" at bounding box center [375, 194] width 35 height 11
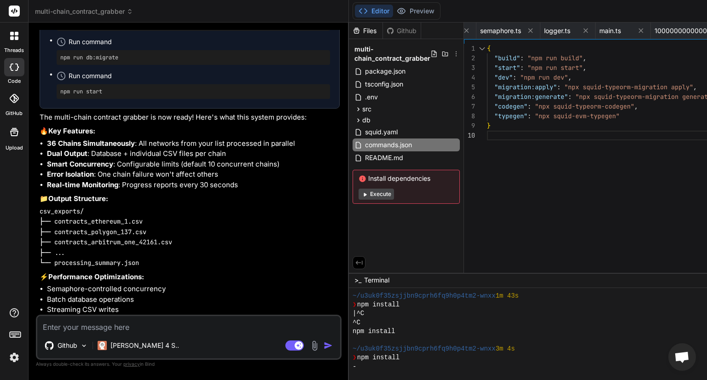
scroll to position [1021, 0]
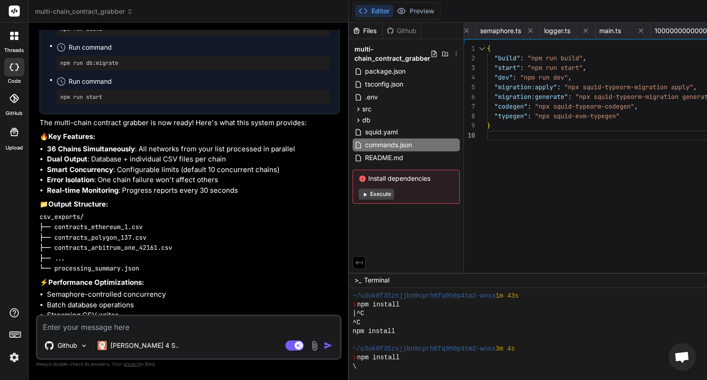
click at [79, 328] on textarea at bounding box center [188, 324] width 303 height 17
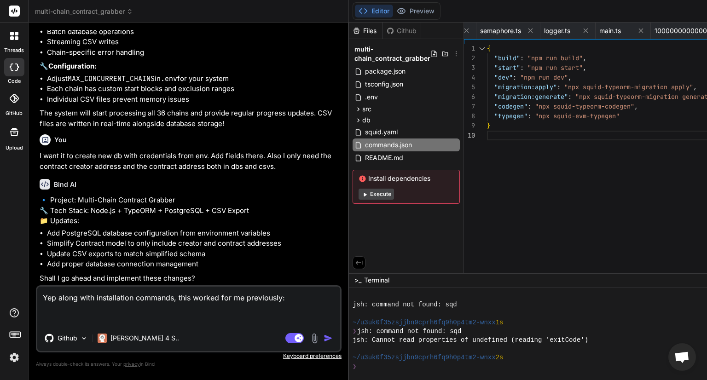
scroll to position [1772, 0]
paste textarea "git clone -b ascetic https://github.com/subsquid-labs/grab-all-contracts.git &&…"
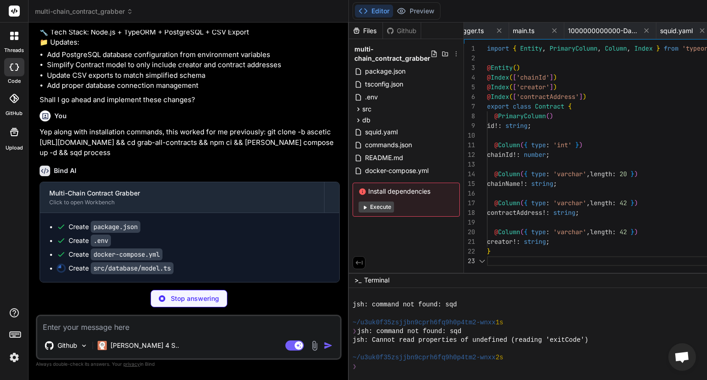
scroll to position [0, 236]
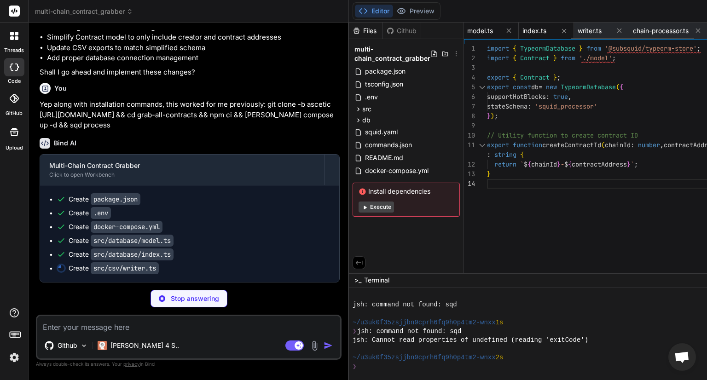
click at [467, 29] on span "model.ts" at bounding box center [480, 30] width 26 height 9
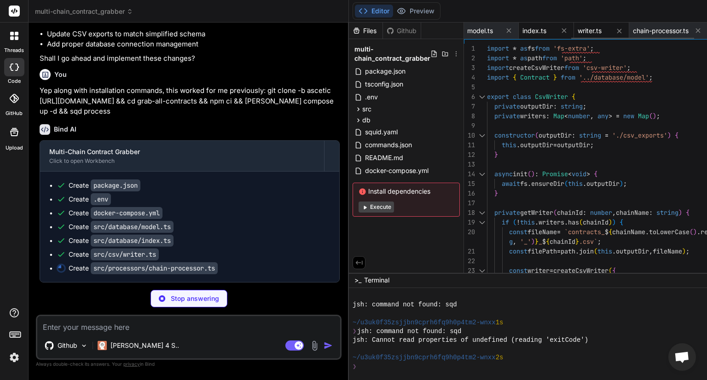
click at [522, 29] on span "index.ts" at bounding box center [534, 30] width 24 height 9
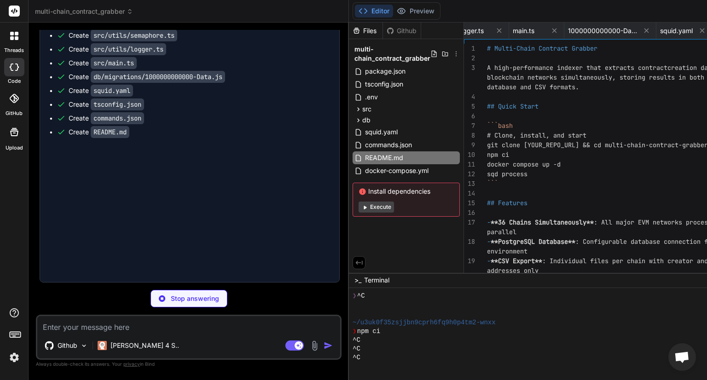
scroll to position [892, 0]
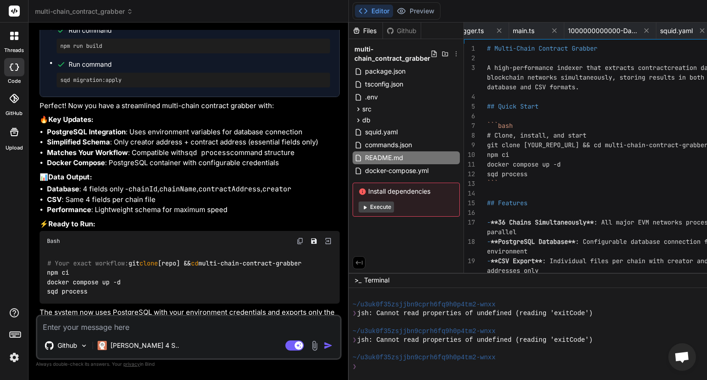
click at [531, 29] on span "tsconfig.json" at bounding box center [550, 30] width 38 height 9
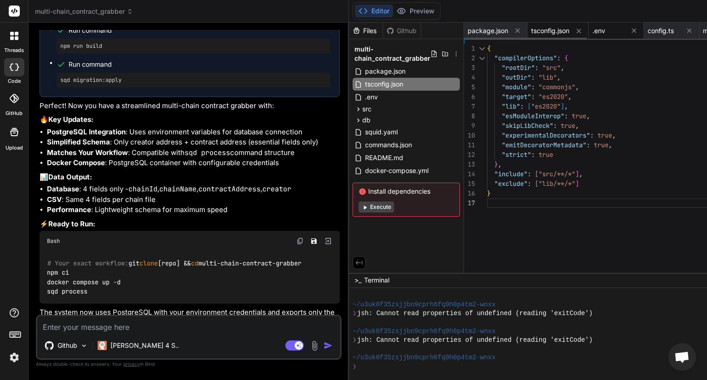
click at [592, 26] on span ".env" at bounding box center [598, 30] width 13 height 9
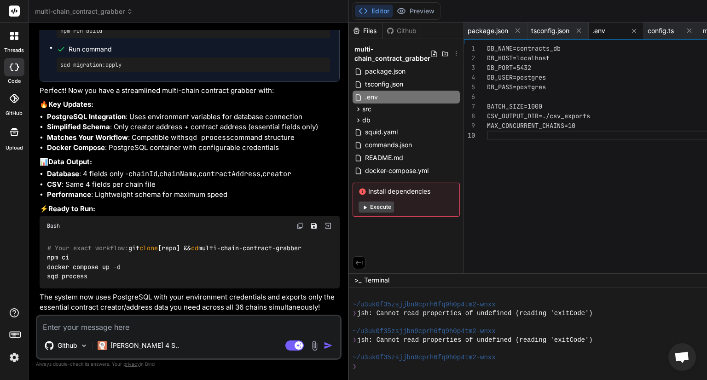
drag, startPoint x: 98, startPoint y: 253, endPoint x: 48, endPoint y: 223, distance: 57.7
click at [48, 236] on div "# Your exact workflow: git clone [repo] && cd multi-chain-contract-grabber npm …" at bounding box center [190, 262] width 300 height 52
copy code "git clone [repo] && cd multi-chain-contract-grabber npm ci docker compose up -d…"
click at [354, 108] on icon at bounding box center [358, 109] width 8 height 8
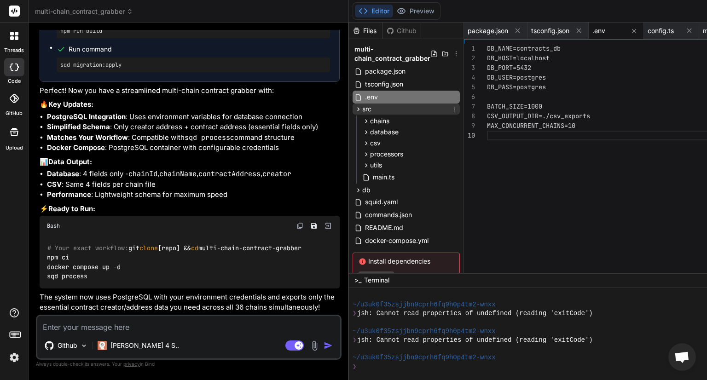
click at [354, 107] on icon at bounding box center [358, 109] width 8 height 8
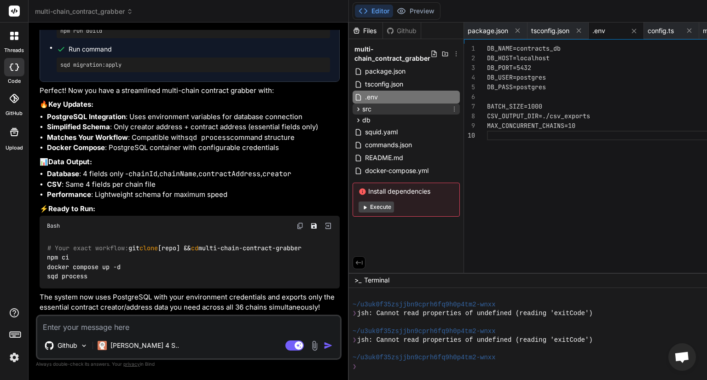
click at [354, 107] on icon at bounding box center [358, 109] width 8 height 8
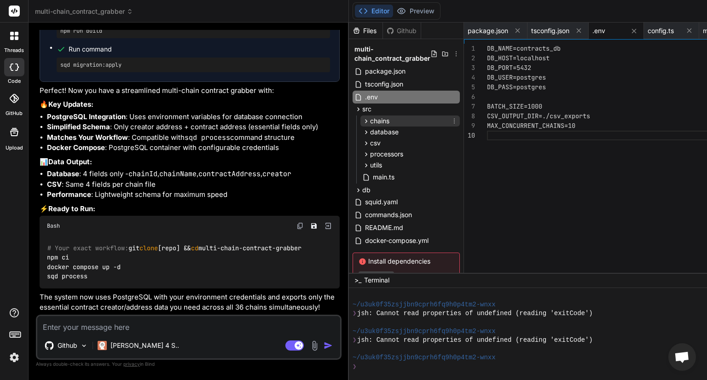
click at [362, 122] on icon at bounding box center [366, 121] width 8 height 8
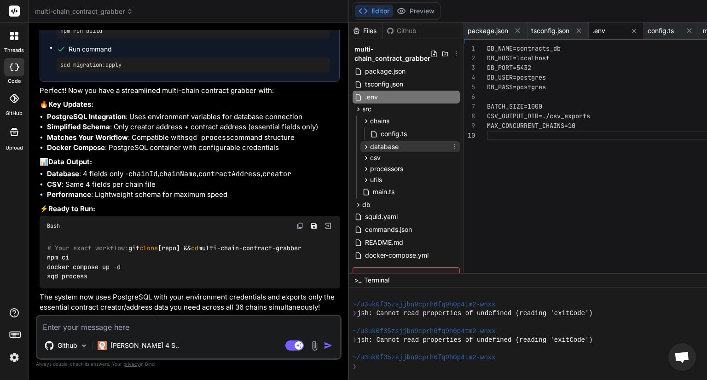
click at [362, 150] on icon at bounding box center [366, 147] width 8 height 8
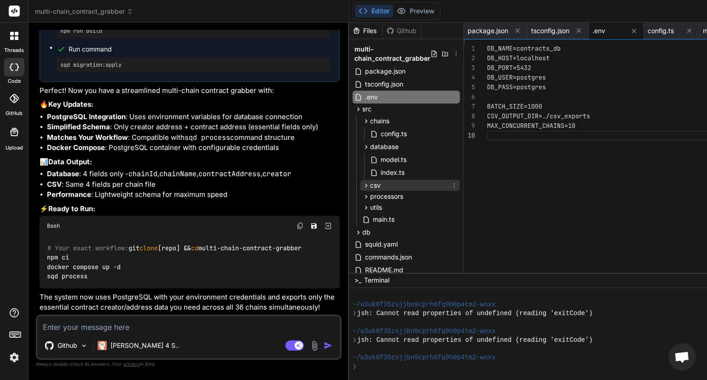
click at [360, 190] on div "csv" at bounding box center [409, 185] width 99 height 11
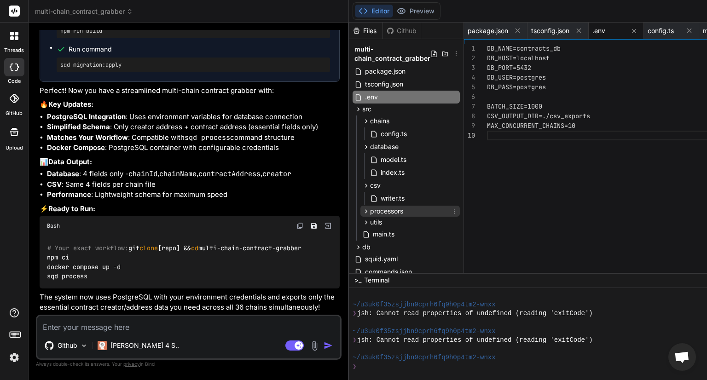
click at [362, 215] on div "processors" at bounding box center [382, 211] width 41 height 9
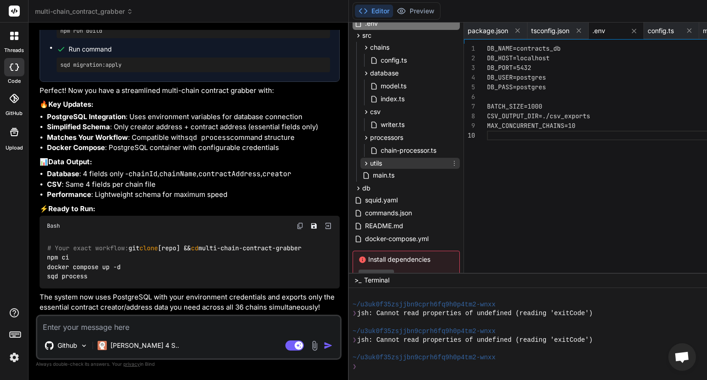
scroll to position [75, 0]
click at [362, 164] on icon at bounding box center [366, 162] width 8 height 8
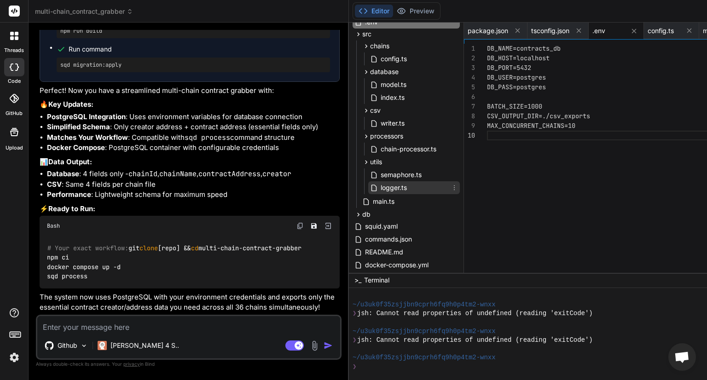
scroll to position [135, 0]
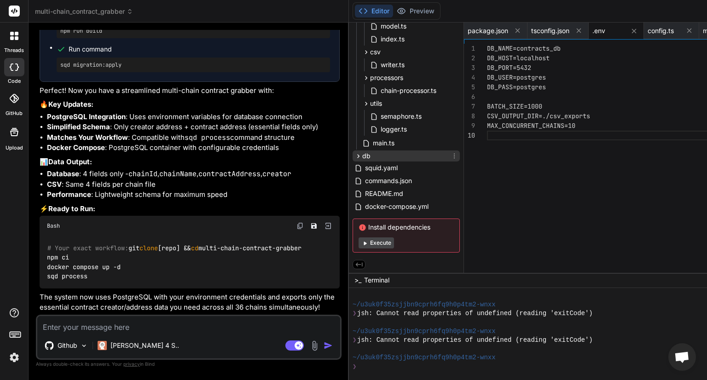
click at [357, 155] on icon at bounding box center [358, 156] width 2 height 4
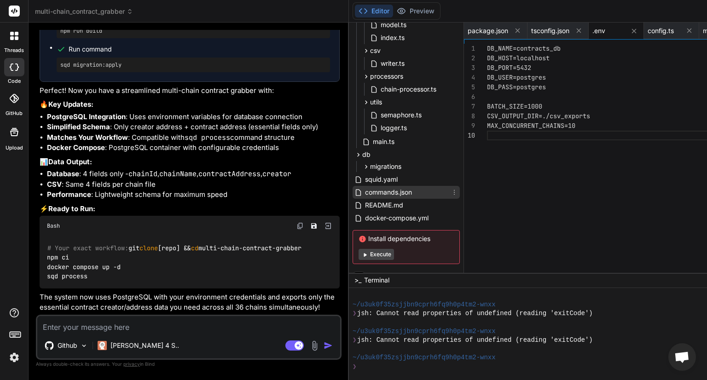
click at [364, 195] on span "commands.json" at bounding box center [388, 192] width 49 height 11
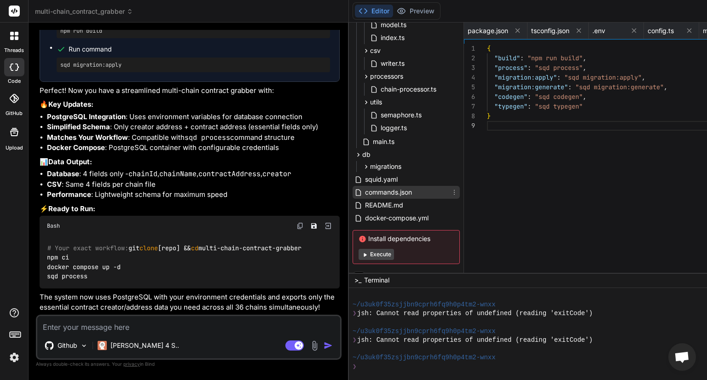
scroll to position [0, 605]
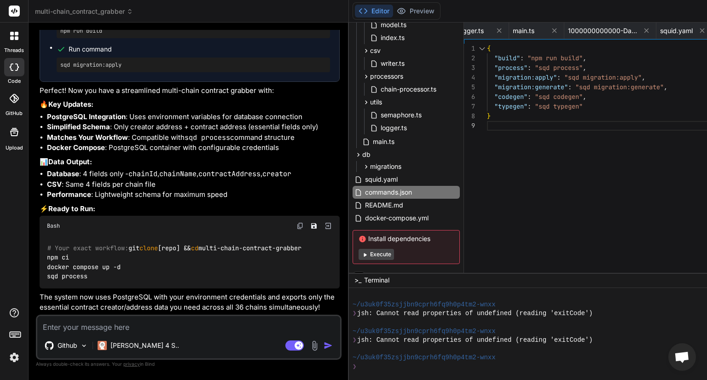
click at [83, 330] on textarea at bounding box center [188, 324] width 303 height 17
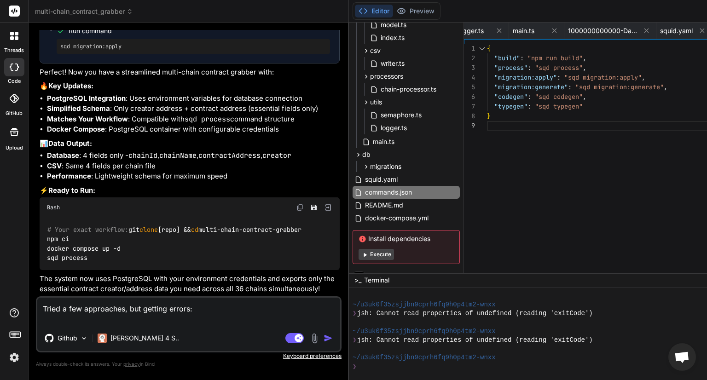
paste textarea "npm ci docker compose up -d sqd process fatal: repository '[repo]' does not exi…"
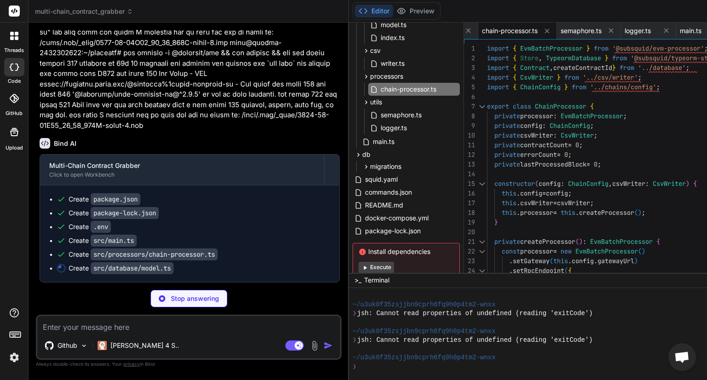
scroll to position [0, 236]
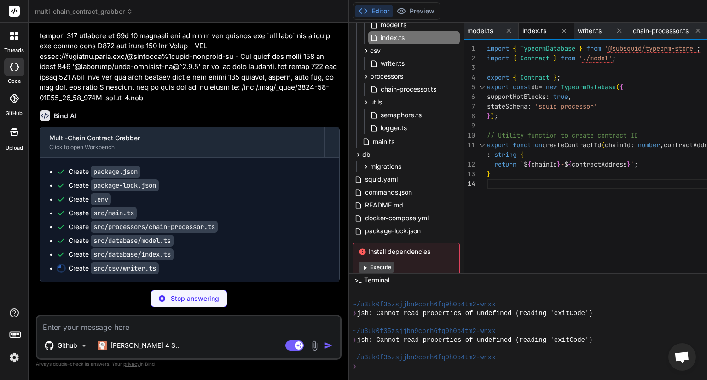
click at [15, 332] on rect at bounding box center [15, 335] width 11 height 6
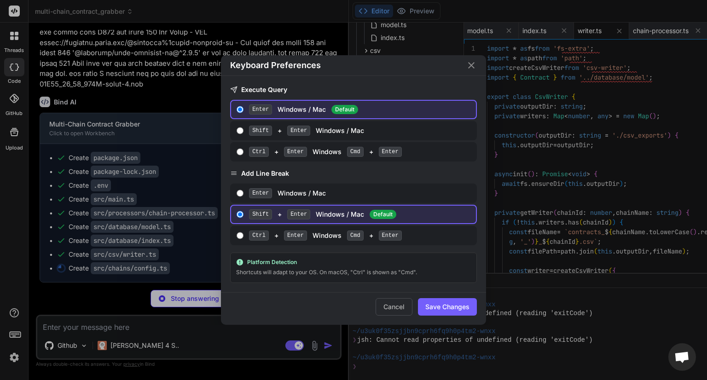
click at [15, 332] on div "Keyboard Preferences Execute Query Enter Windows / Mac Default Shift + Enter Wi…" at bounding box center [353, 190] width 707 height 380
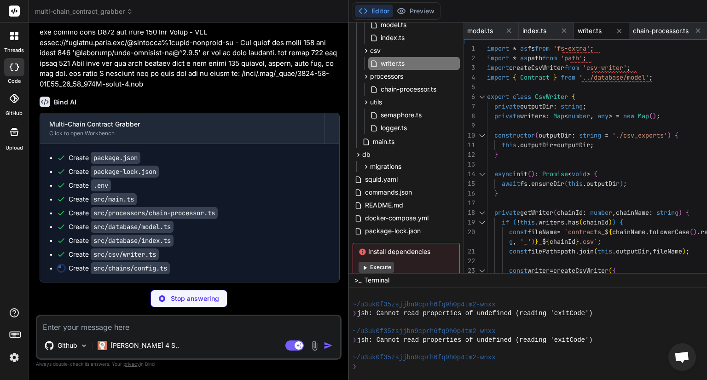
scroll to position [3470, 0]
click at [17, 354] on img at bounding box center [14, 358] width 16 height 16
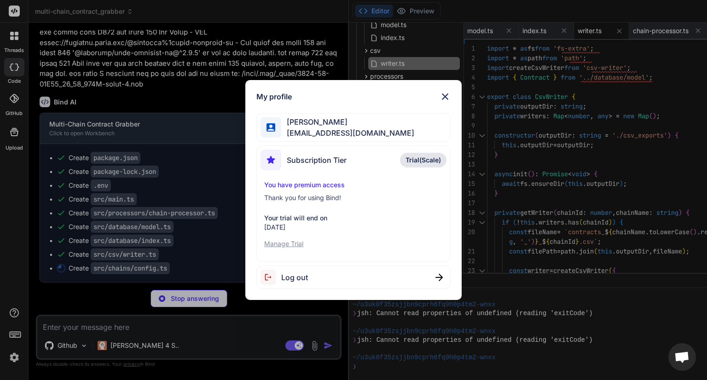
click at [442, 97] on img at bounding box center [444, 96] width 11 height 11
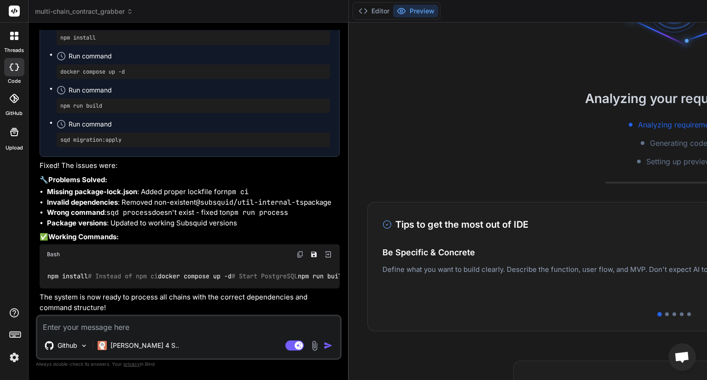
scroll to position [3585, 0]
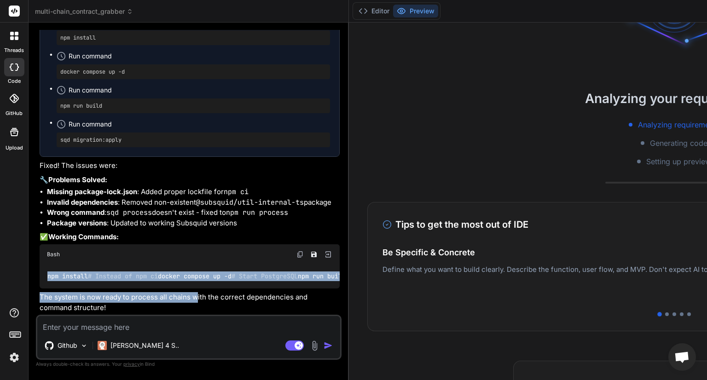
drag, startPoint x: 46, startPoint y: 236, endPoint x: 204, endPoint y: 296, distance: 169.5
click at [204, 296] on div "Multi-Chain Contract Grabber Click to open Workbench Create package.json Create…" at bounding box center [190, 27] width 300 height 572
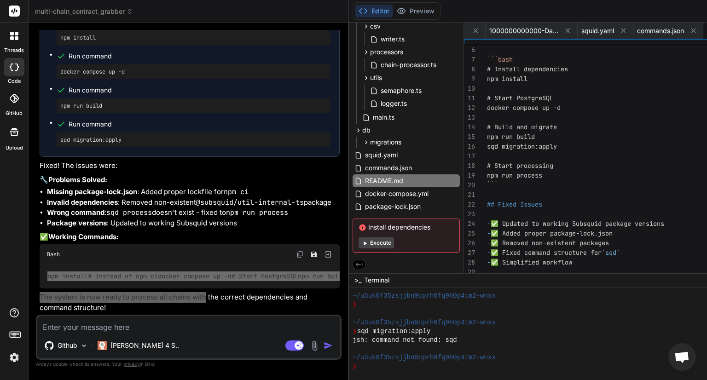
scroll to position [1210, 0]
